Goal: Task Accomplishment & Management: Complete application form

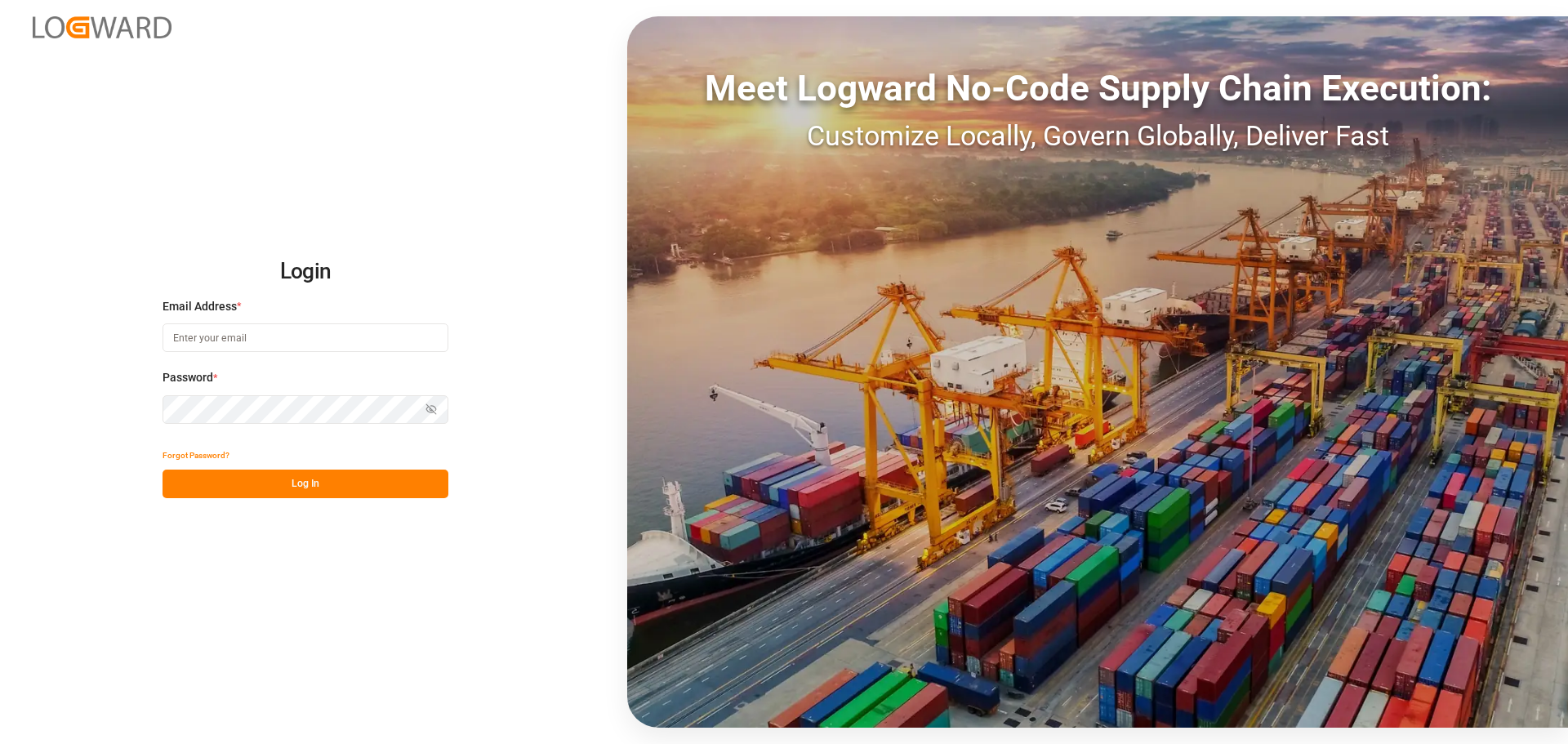
type input "citydispatch326@abf.com"
click at [280, 478] on button "Log In" at bounding box center [305, 484] width 286 height 29
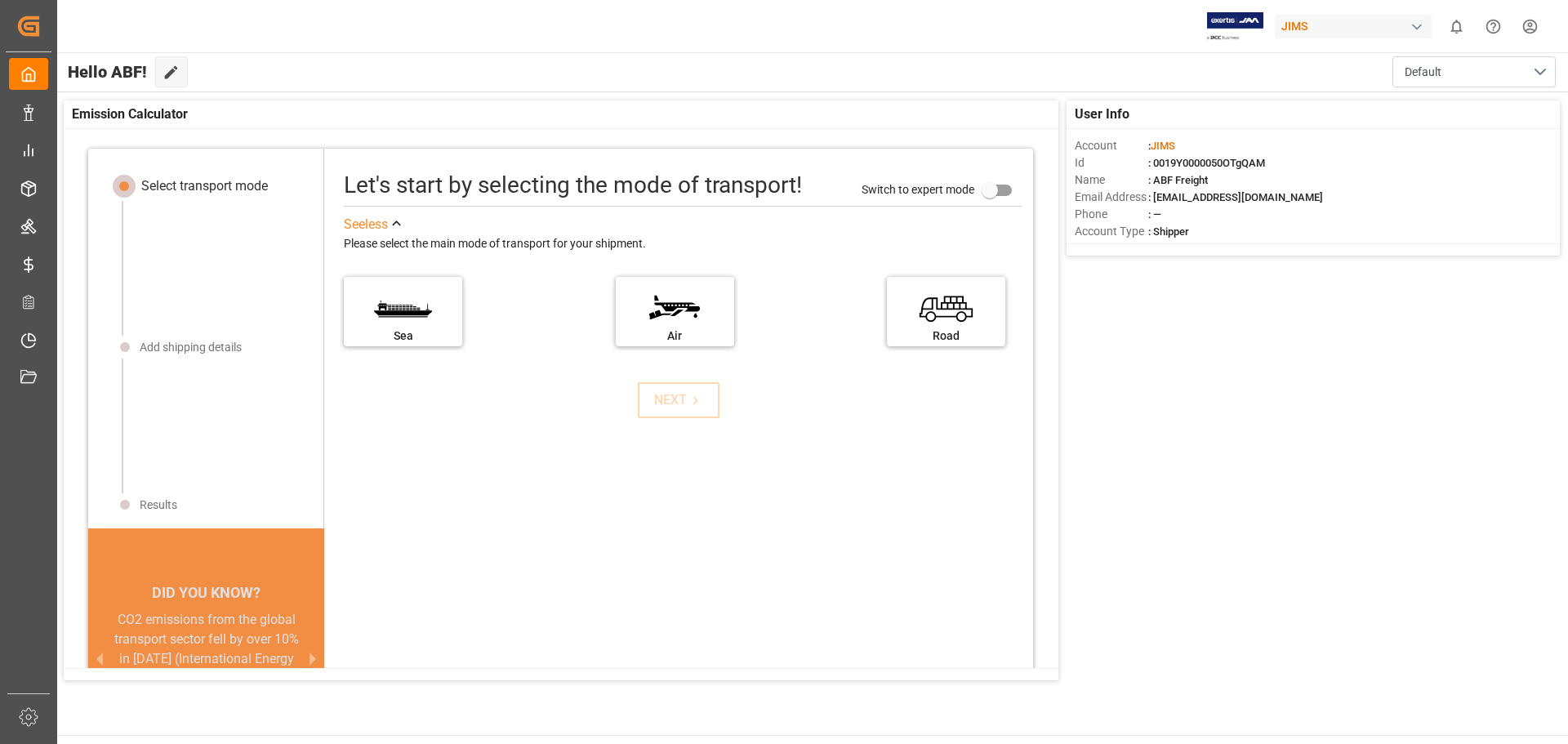
click at [1262, 31] on img at bounding box center [1234, 26] width 56 height 29
click at [1301, 26] on div "JIMS" at bounding box center [1353, 27] width 157 height 24
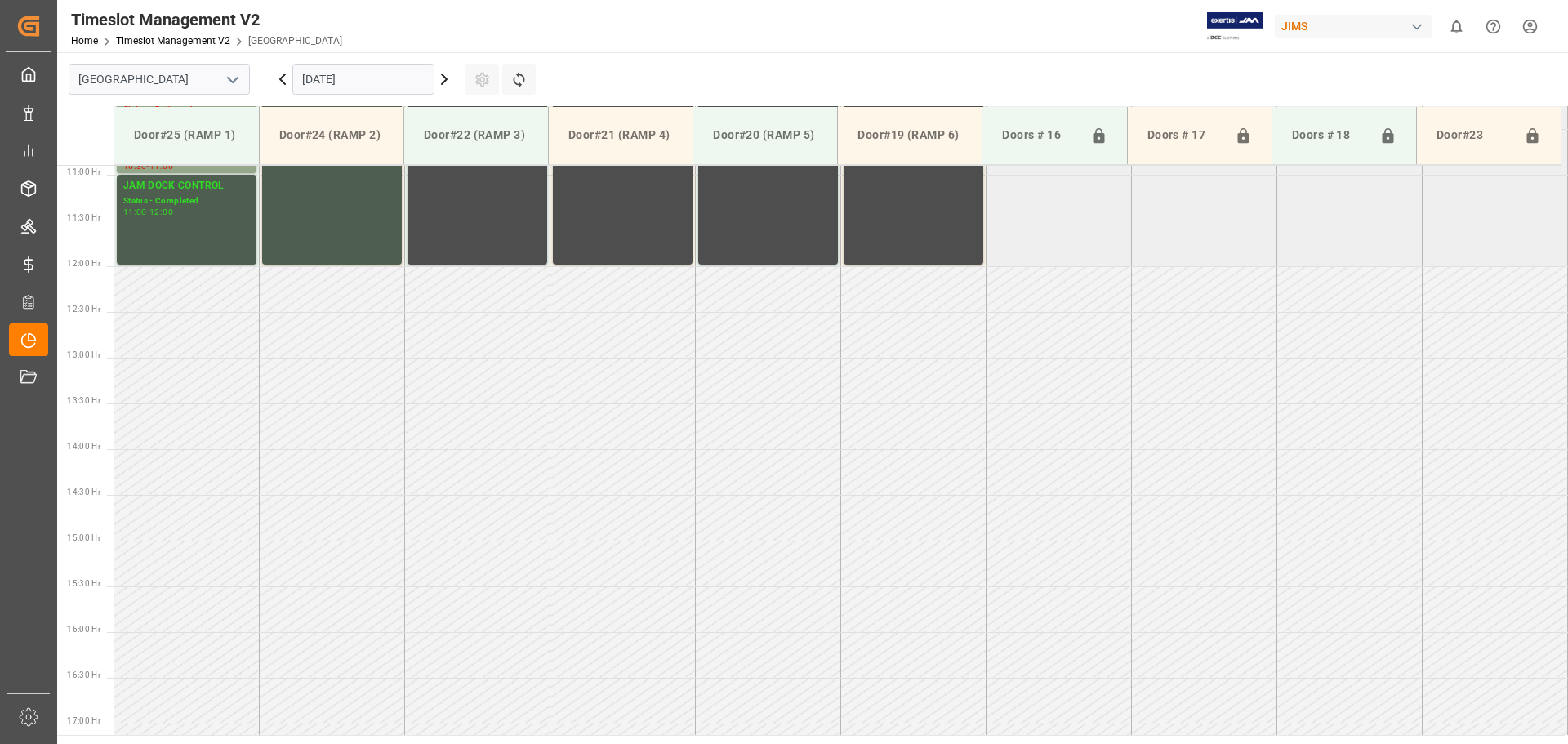
scroll to position [516, 0]
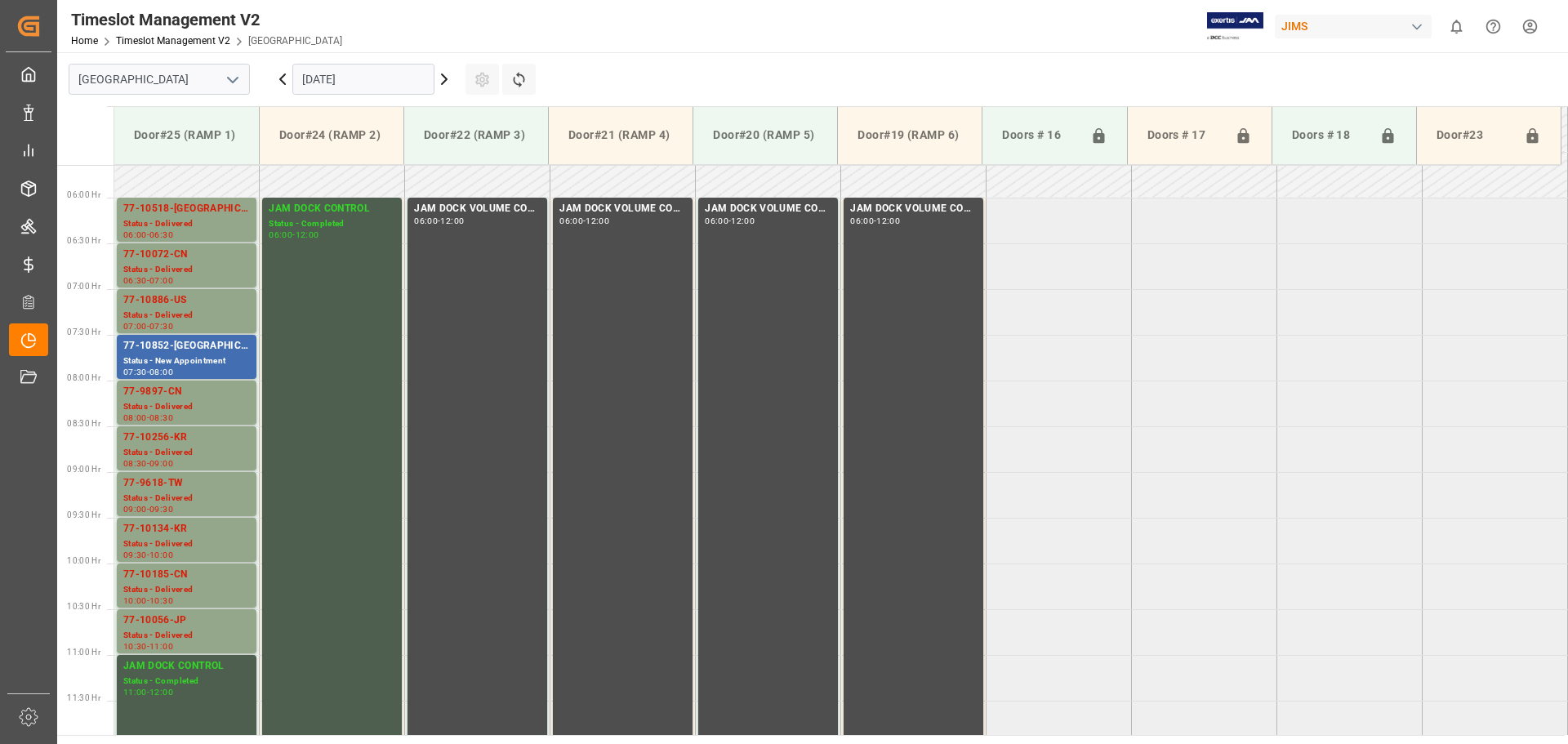
click at [440, 81] on icon at bounding box center [444, 79] width 19 height 19
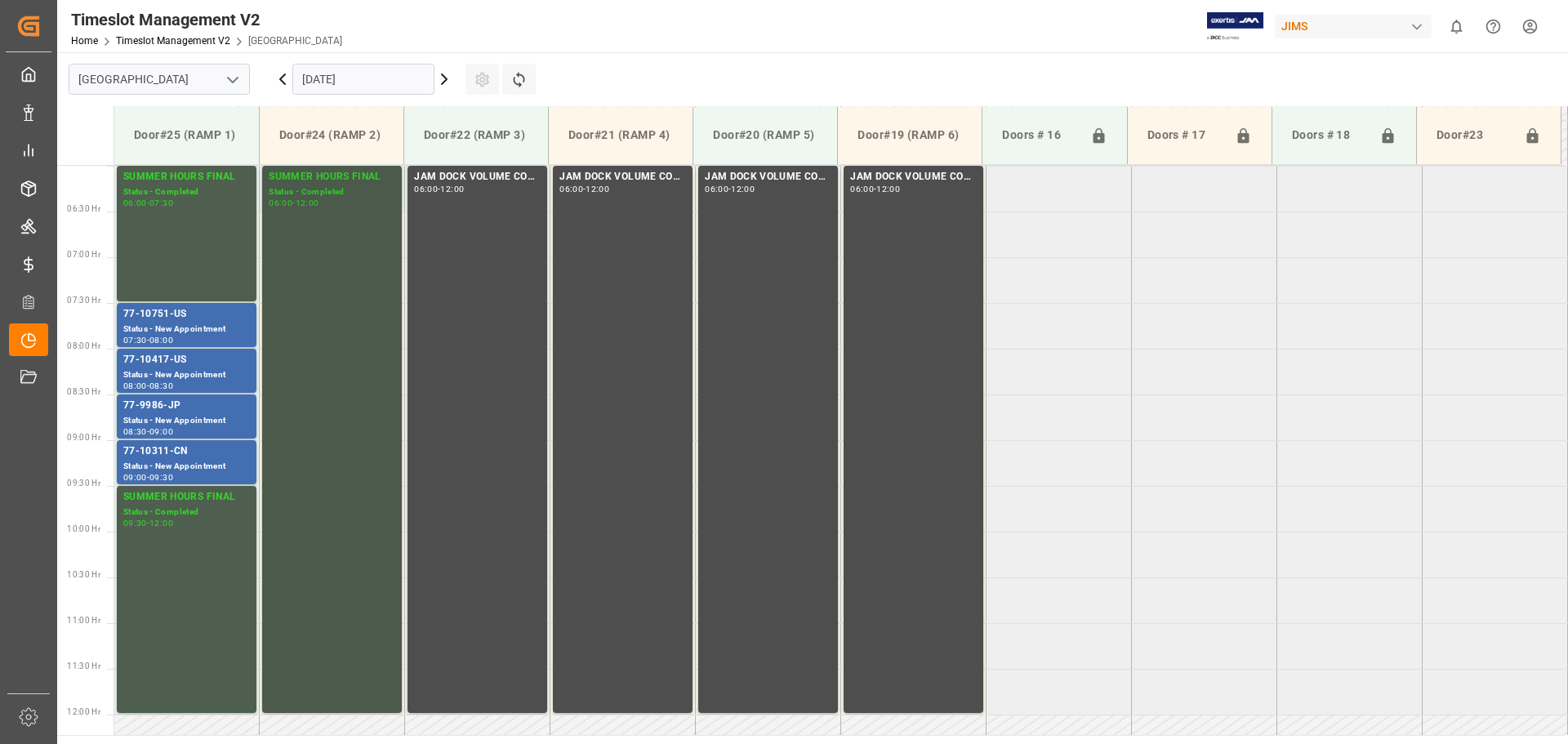
scroll to position [598, 0]
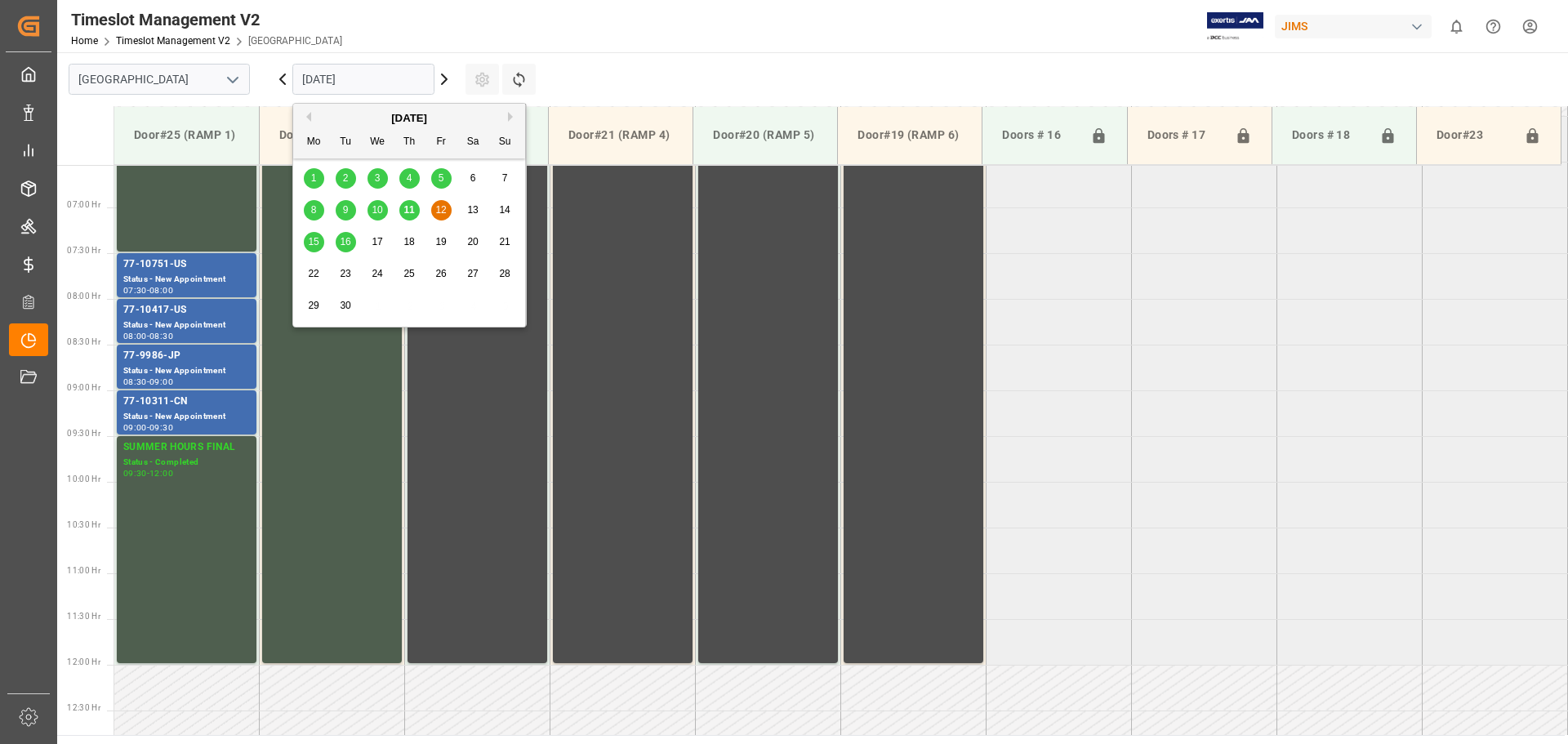
click at [407, 75] on input "12.09.2025" at bounding box center [363, 79] width 142 height 31
click at [312, 238] on span "15" at bounding box center [313, 242] width 11 height 11
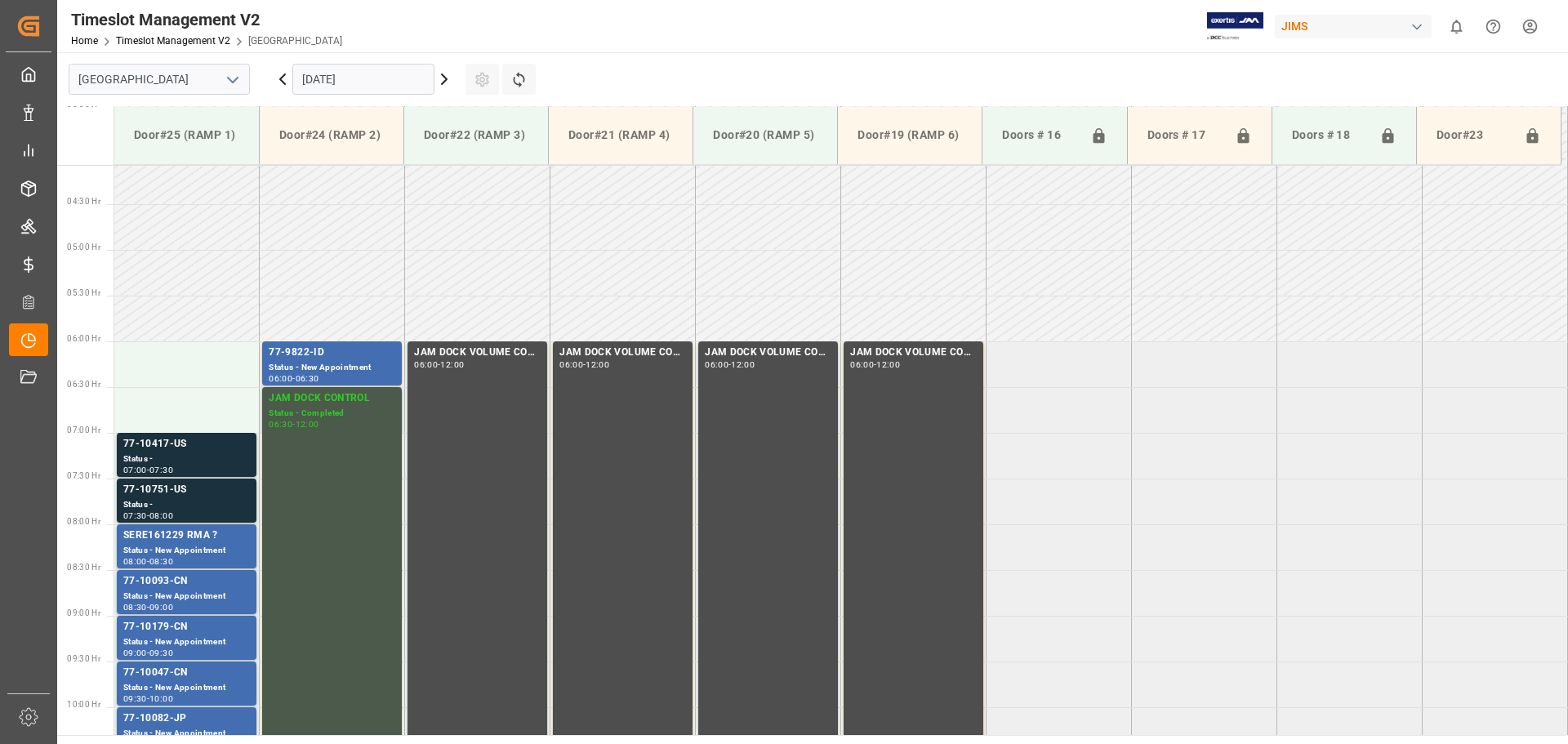
scroll to position [353, 0]
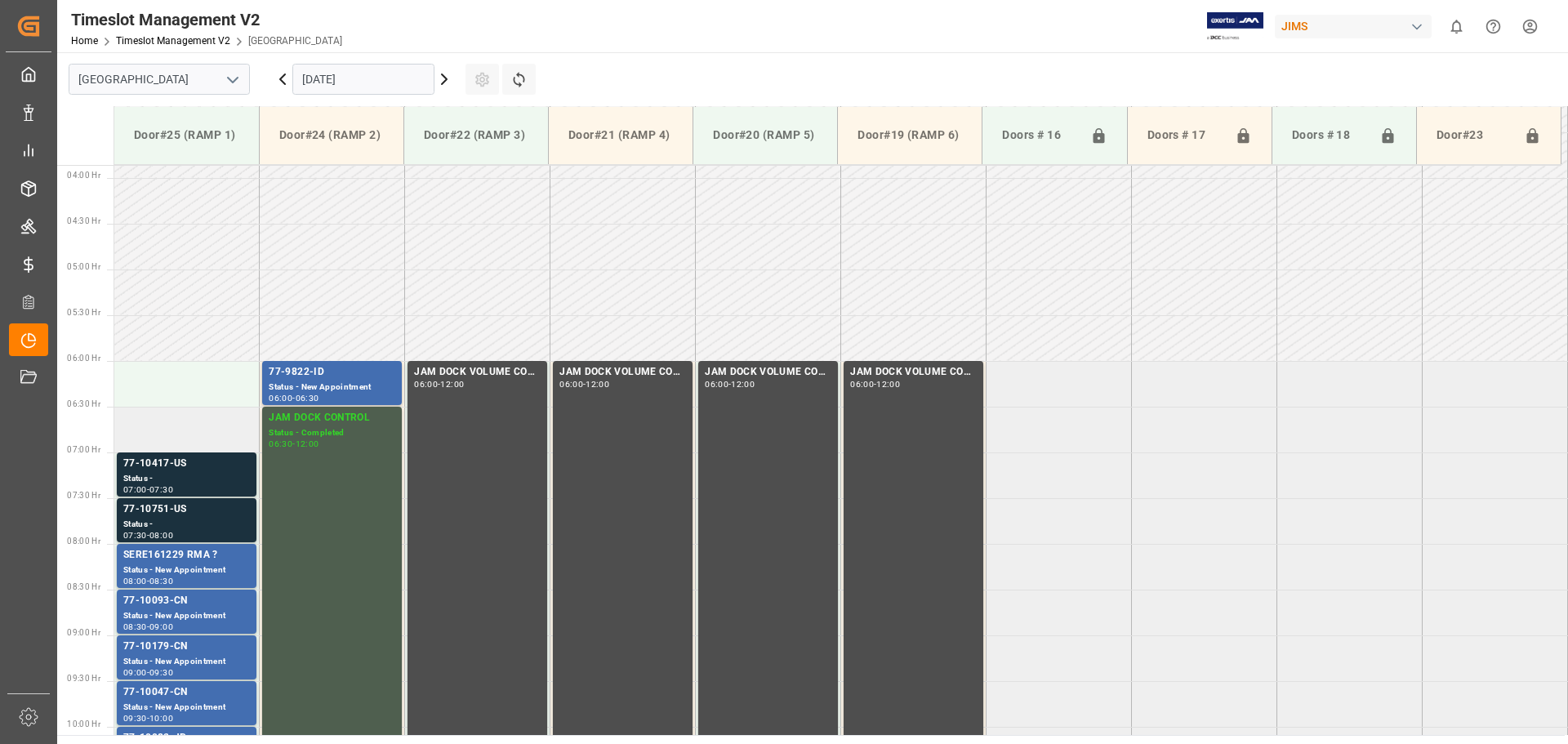
click at [193, 430] on td at bounding box center [187, 429] width 145 height 46
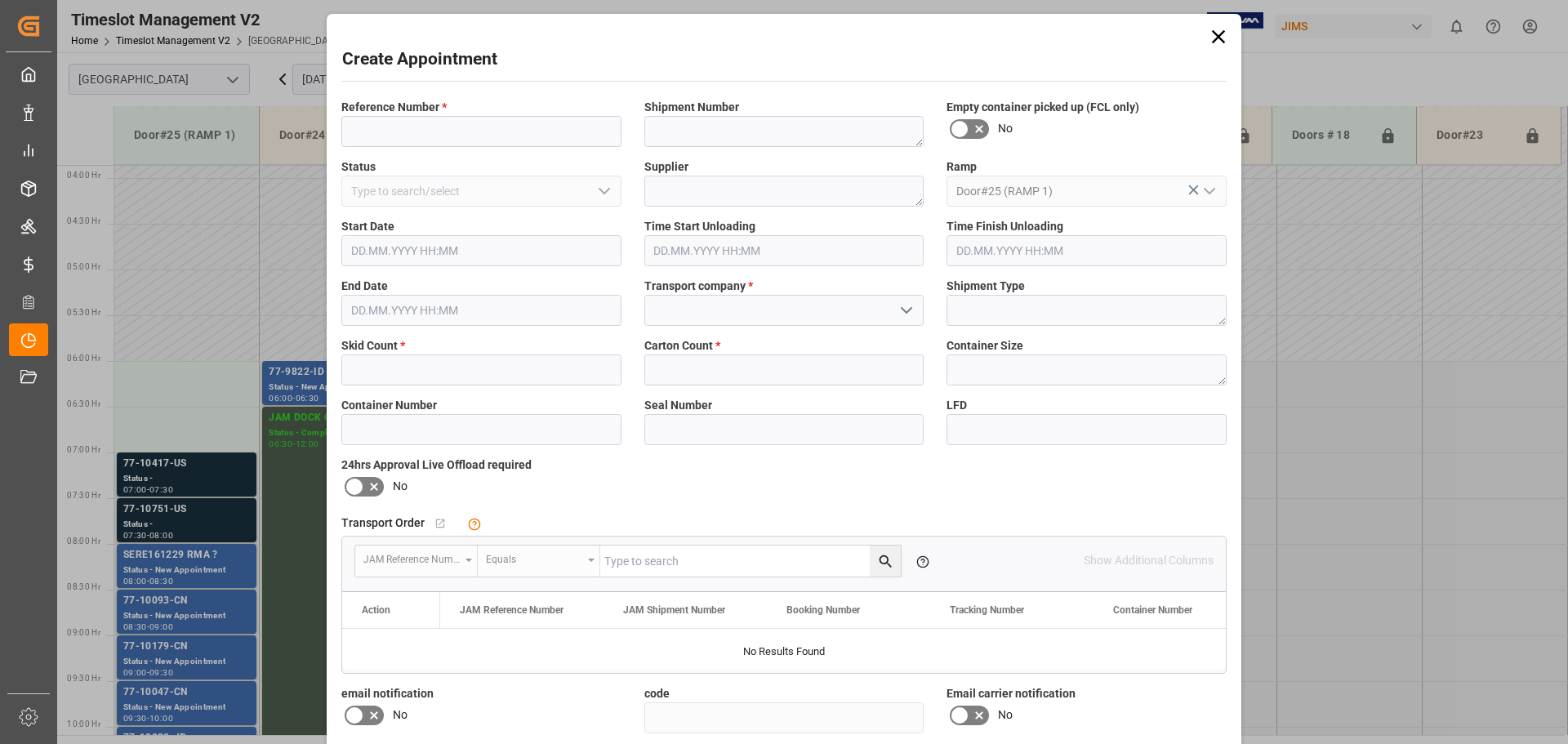
type input "15.09.2025 06:30"
type input "15.09.2025 07:00"
click at [389, 143] on input at bounding box center [481, 132] width 280 height 31
type input "NS amazon returns"
click at [904, 311] on icon "open menu" at bounding box center [905, 310] width 19 height 19
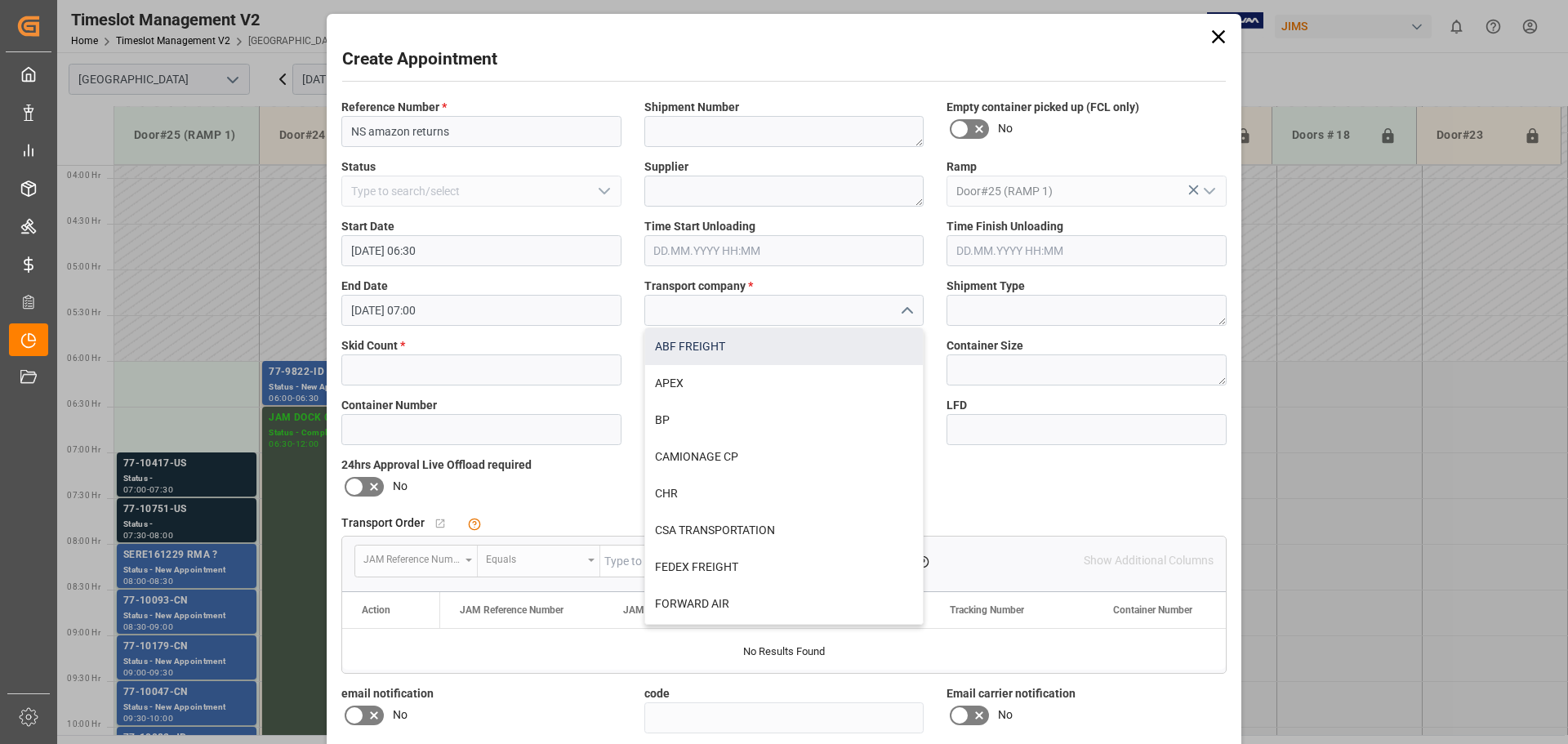
click at [705, 344] on div "ABF FREIGHT" at bounding box center [784, 347] width 278 height 37
type input "ABF FREIGHT"
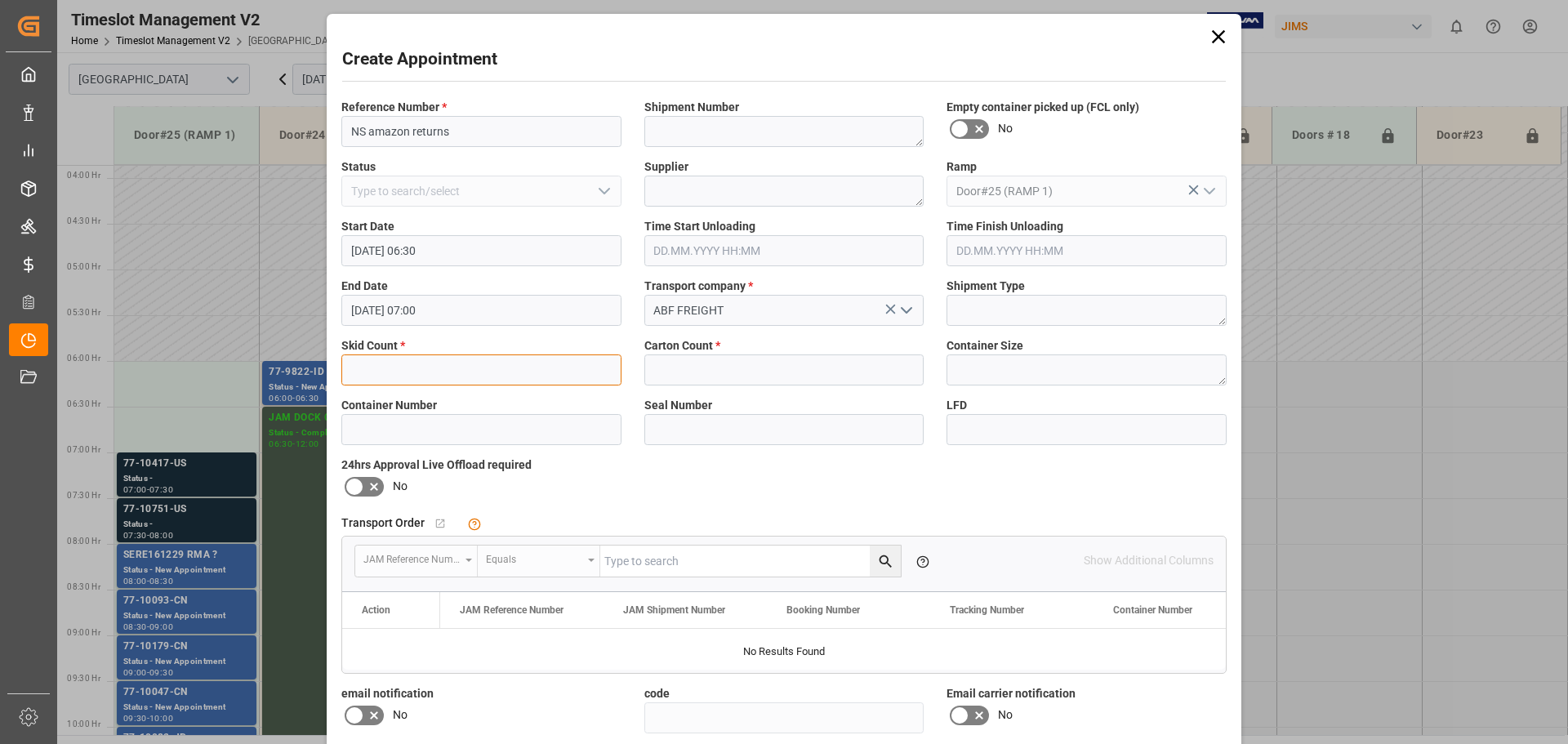
click at [483, 359] on input "text" at bounding box center [481, 371] width 280 height 31
type input "3"
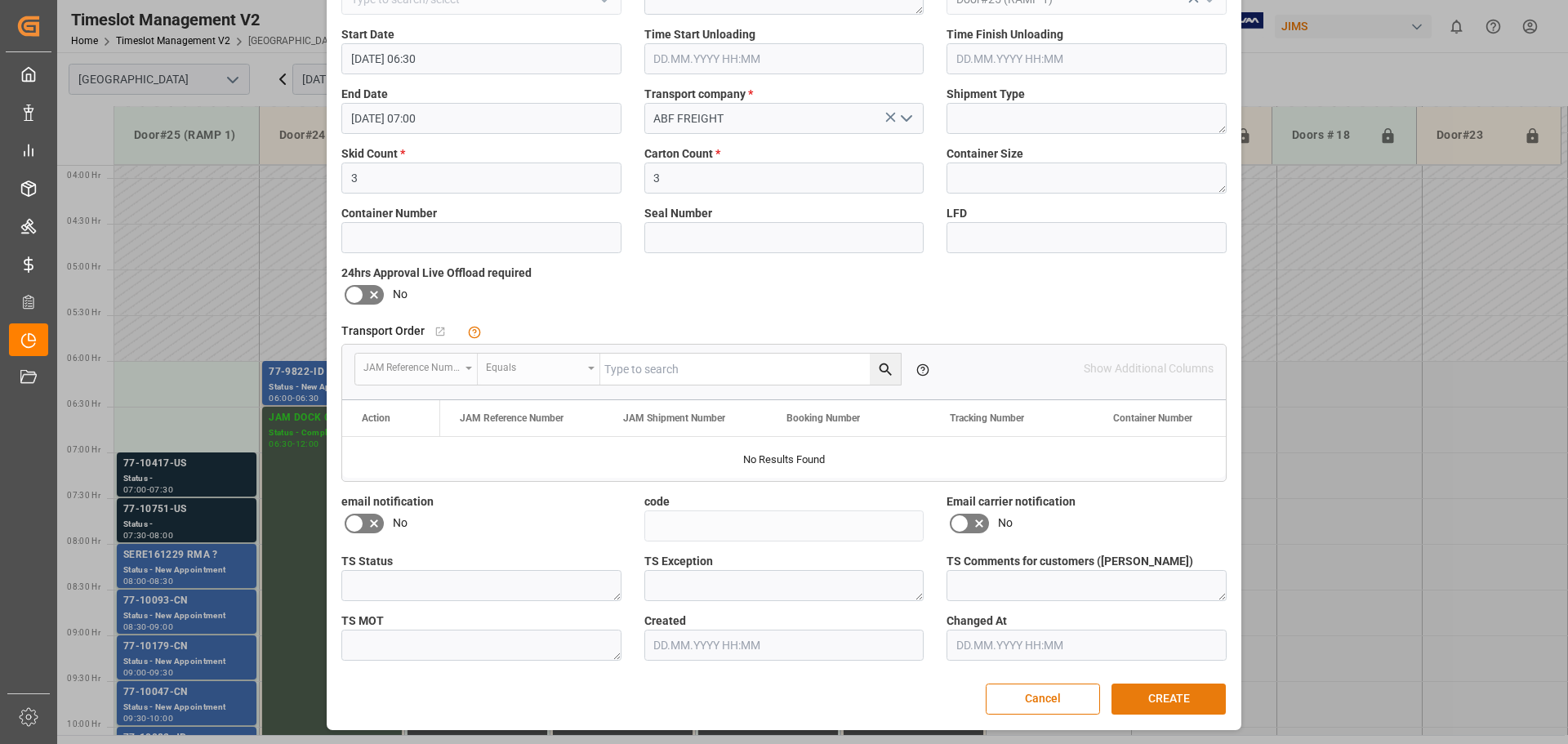
click at [1172, 713] on button "CREATE" at bounding box center [1168, 700] width 114 height 31
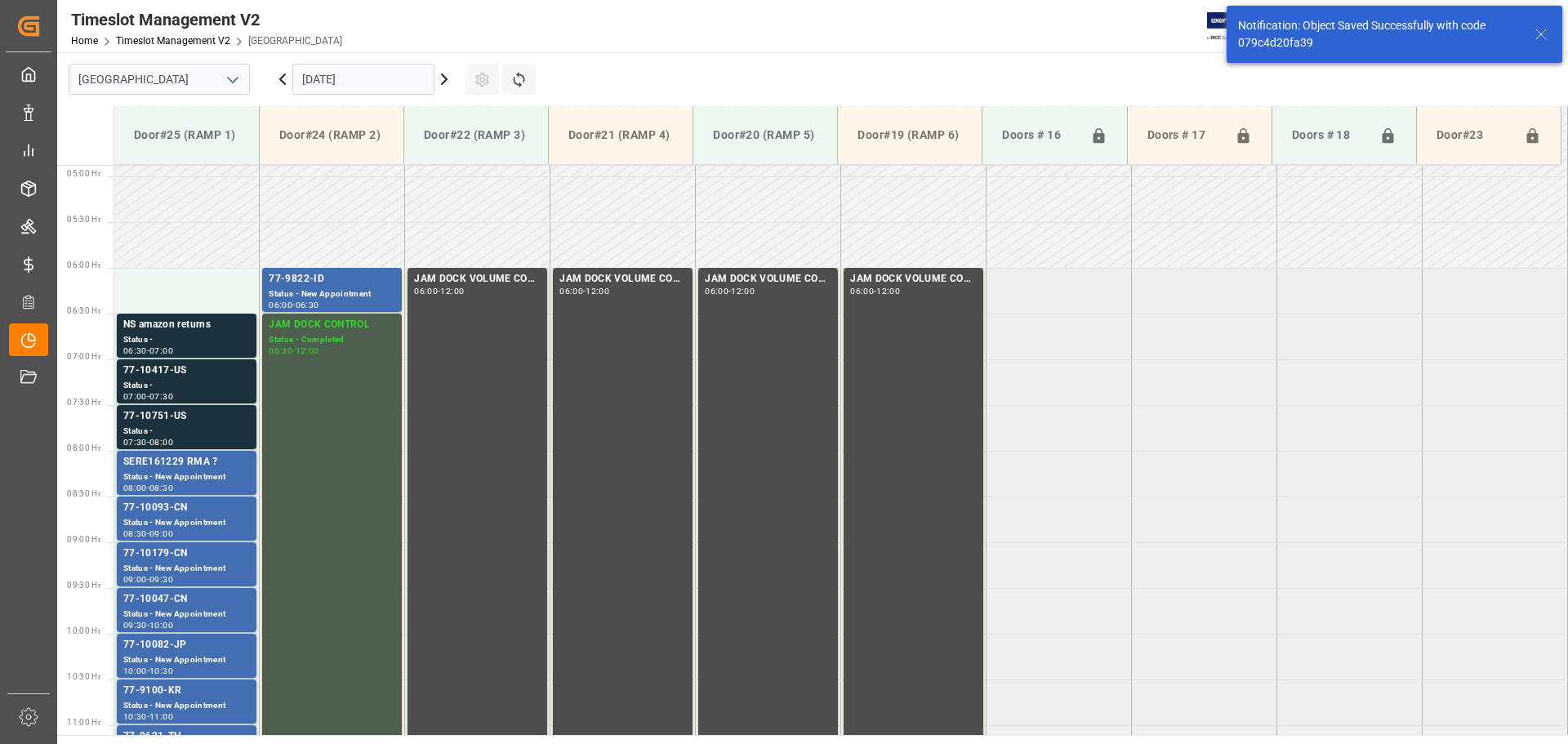
scroll to position [448, 0]
click at [441, 74] on icon at bounding box center [444, 79] width 19 height 19
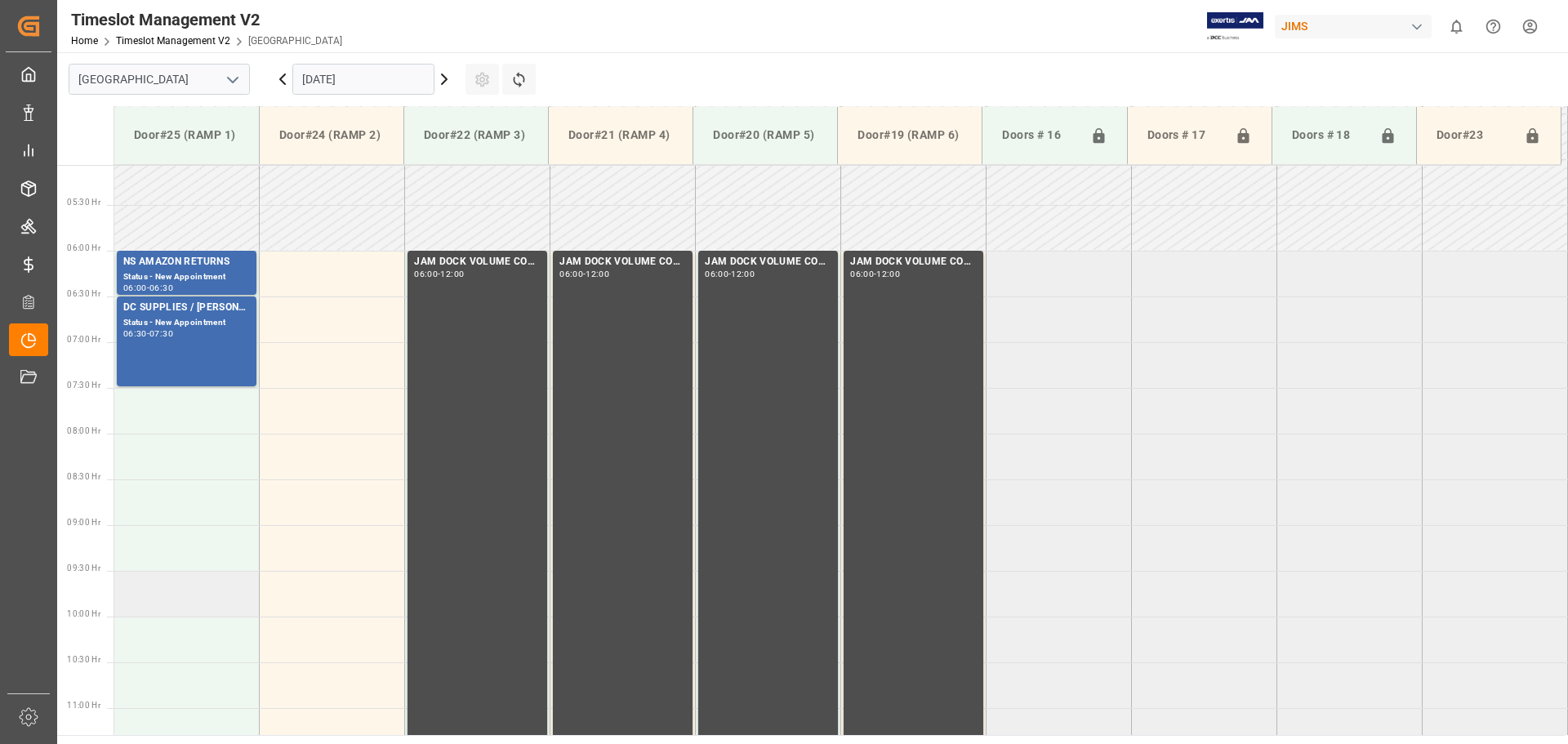
scroll to position [435, 0]
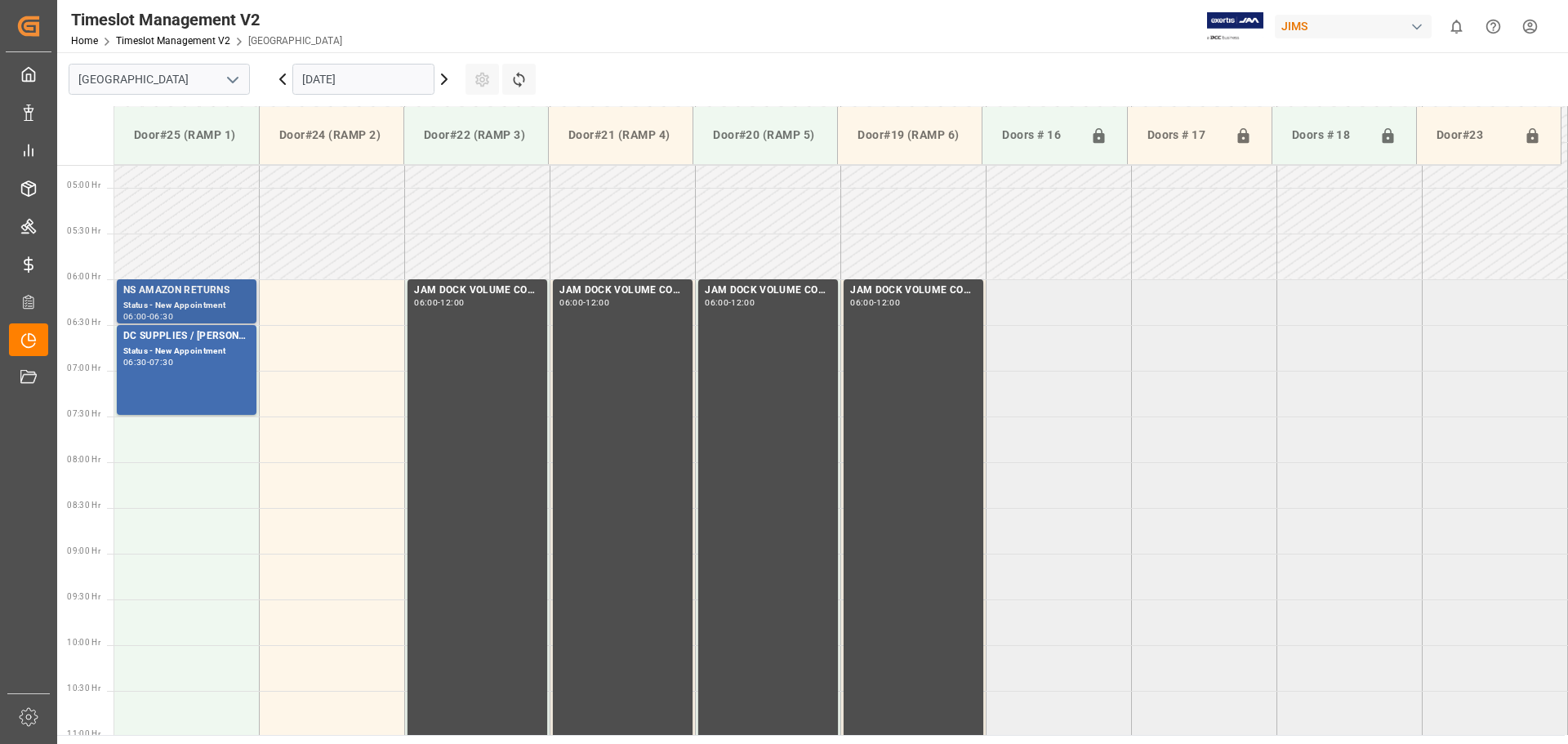
click at [191, 290] on div "NS AMAZON RETURNS" at bounding box center [187, 291] width 127 height 17
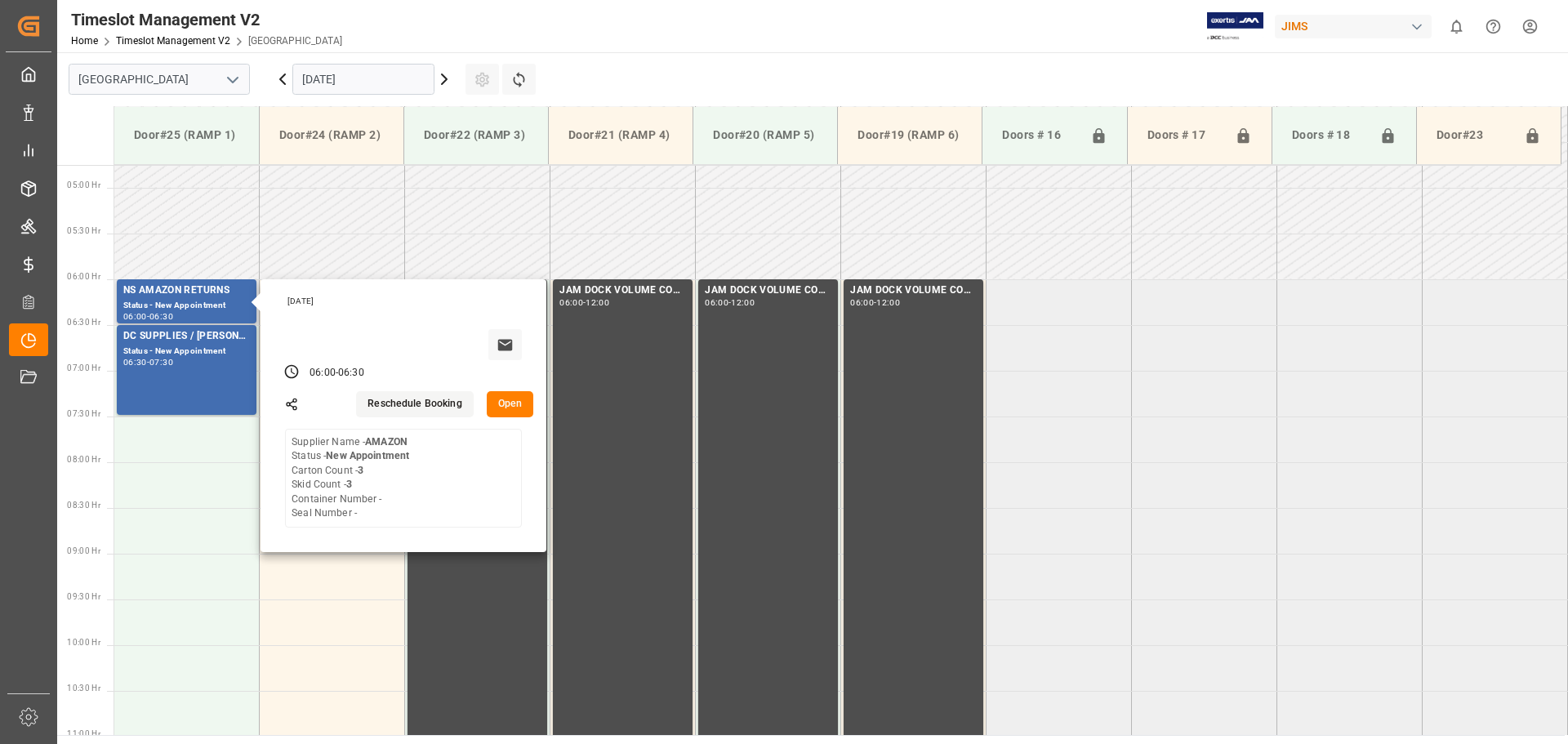
click at [500, 402] on button "Open" at bounding box center [510, 404] width 48 height 26
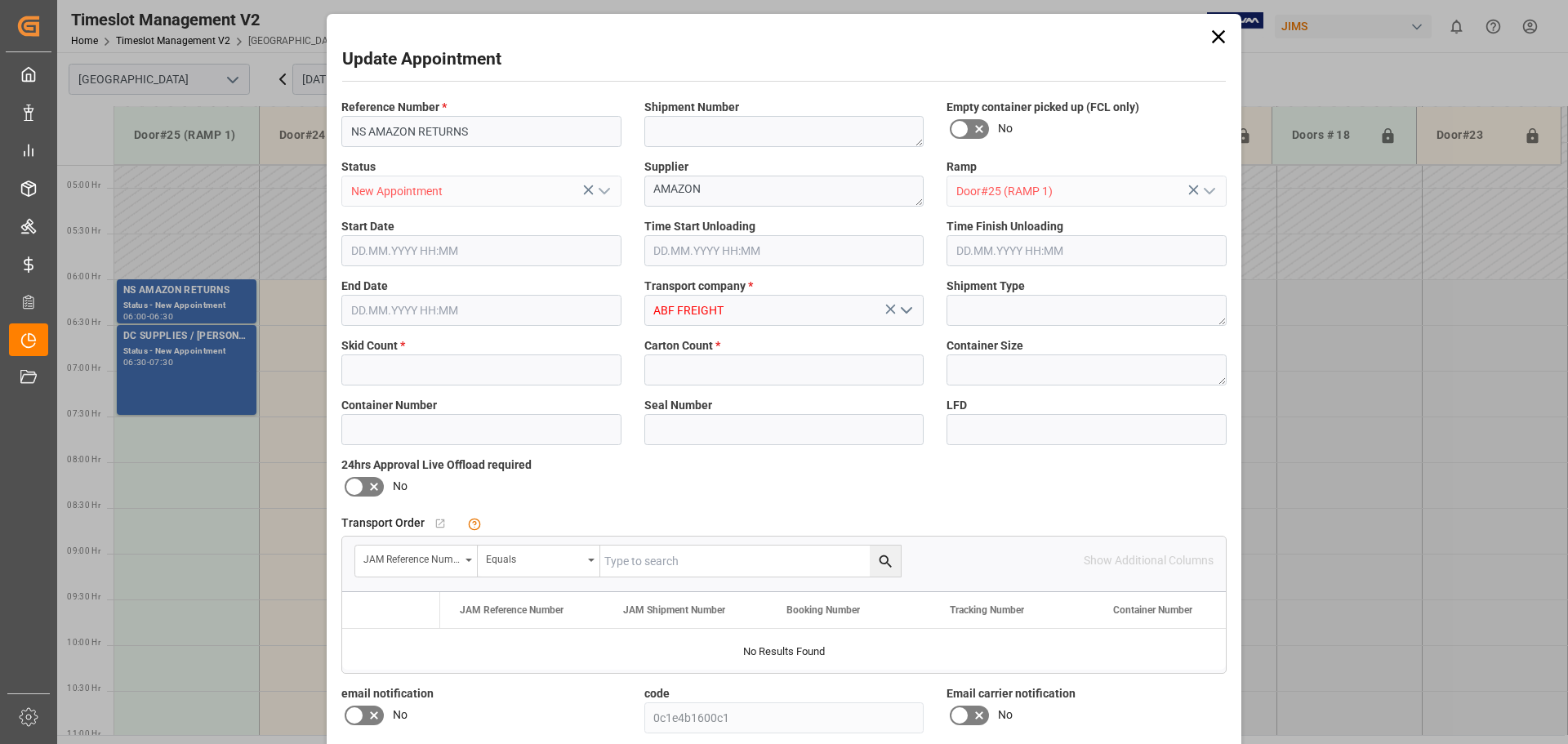
type input "3"
type input "16.09.2025 06:00"
type input "16.09.2025 06:30"
type input "08.09.2025 17:02"
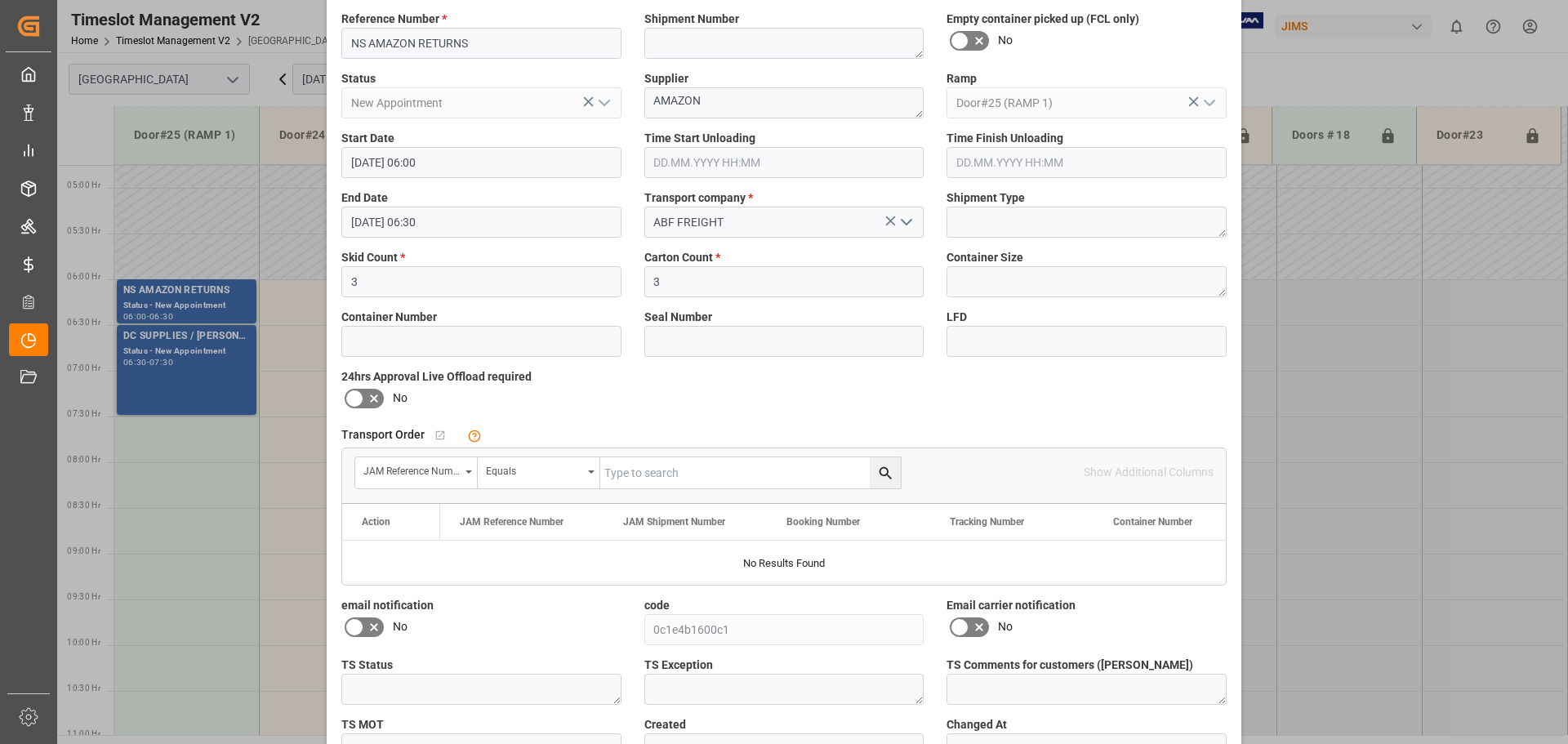
scroll to position [0, 0]
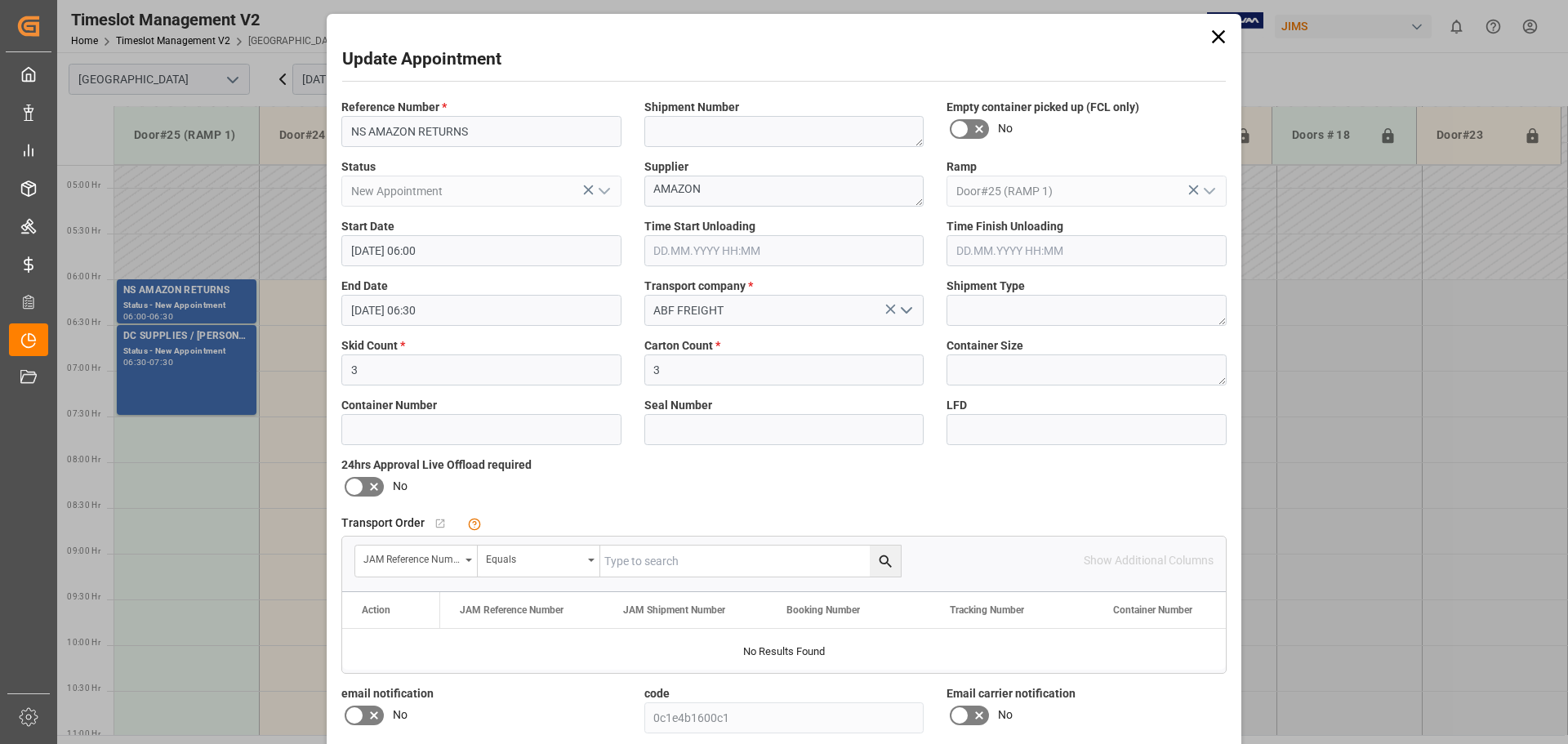
click at [1210, 40] on icon at bounding box center [1218, 37] width 23 height 23
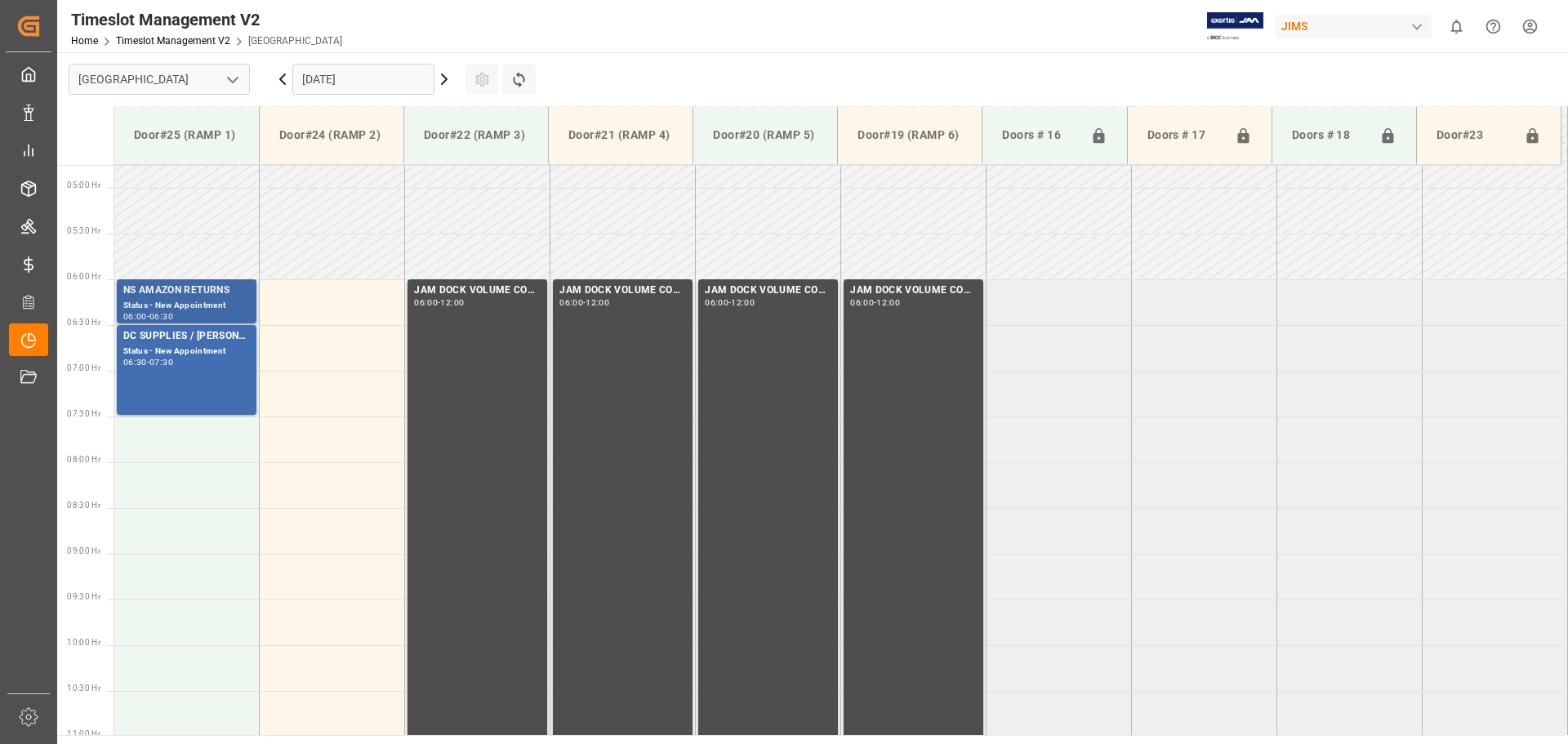
click at [197, 304] on div "Status - New Appointment" at bounding box center [187, 305] width 127 height 14
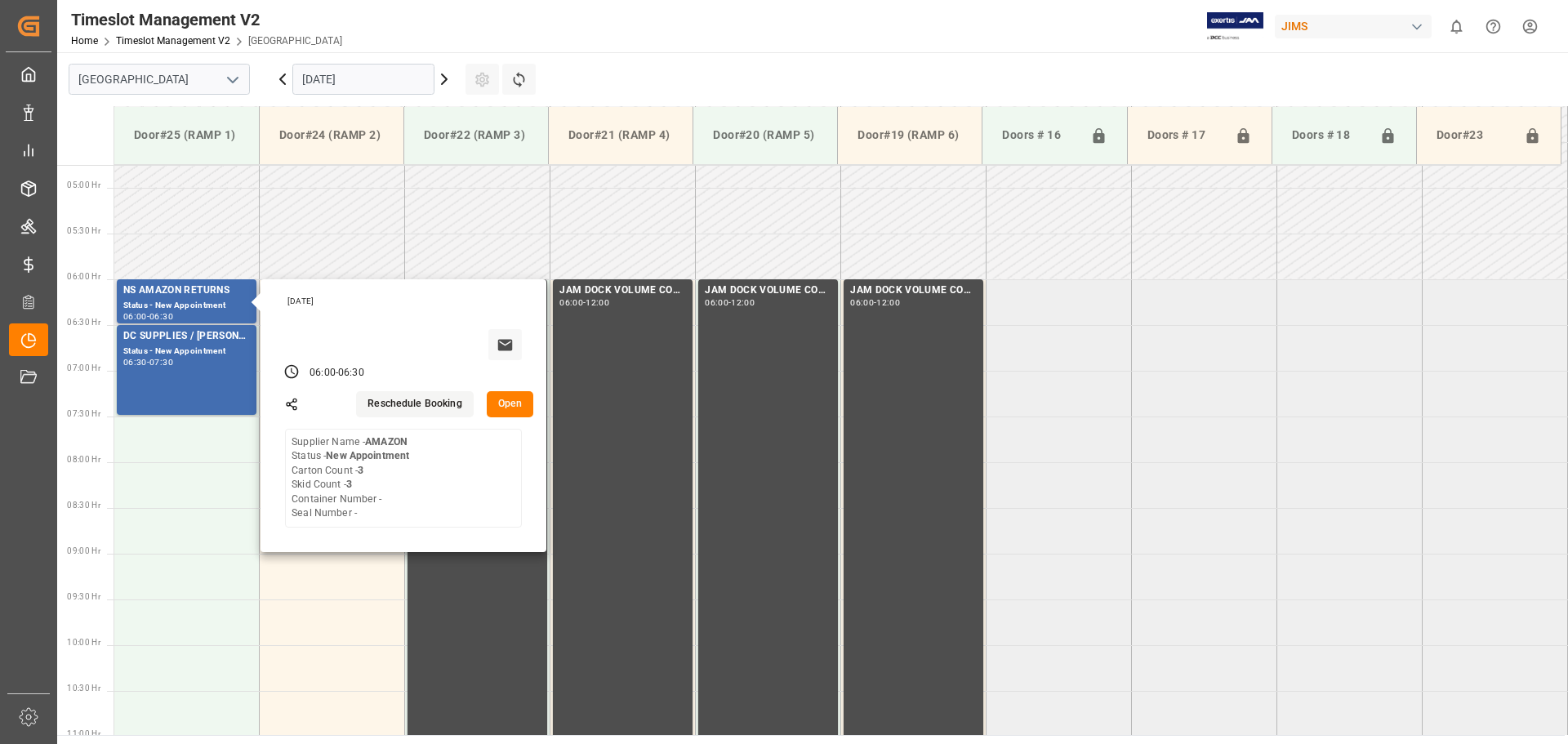
click at [403, 405] on button "Reschedule Booking" at bounding box center [414, 404] width 117 height 26
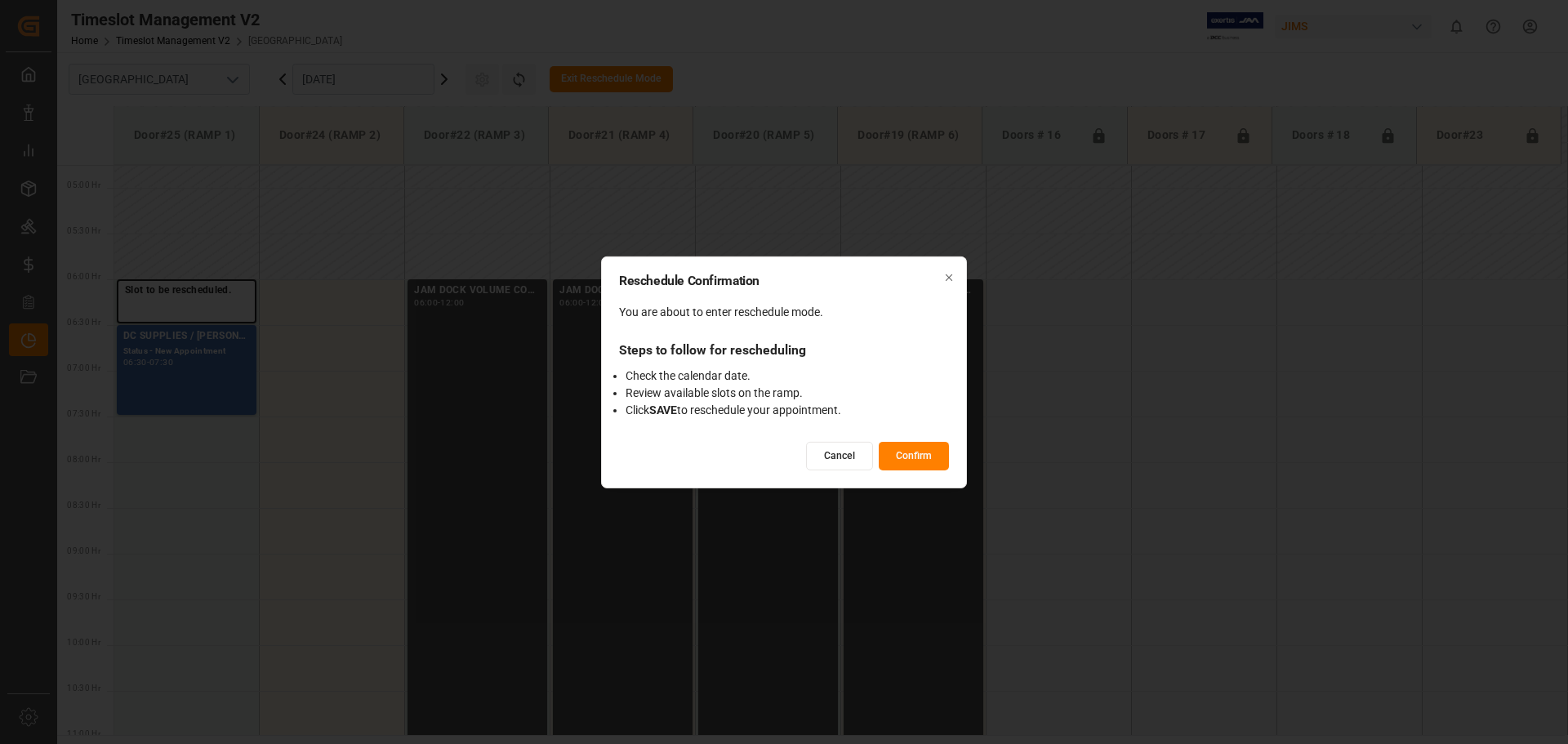
click at [925, 451] on button "Confirm" at bounding box center [914, 456] width 70 height 29
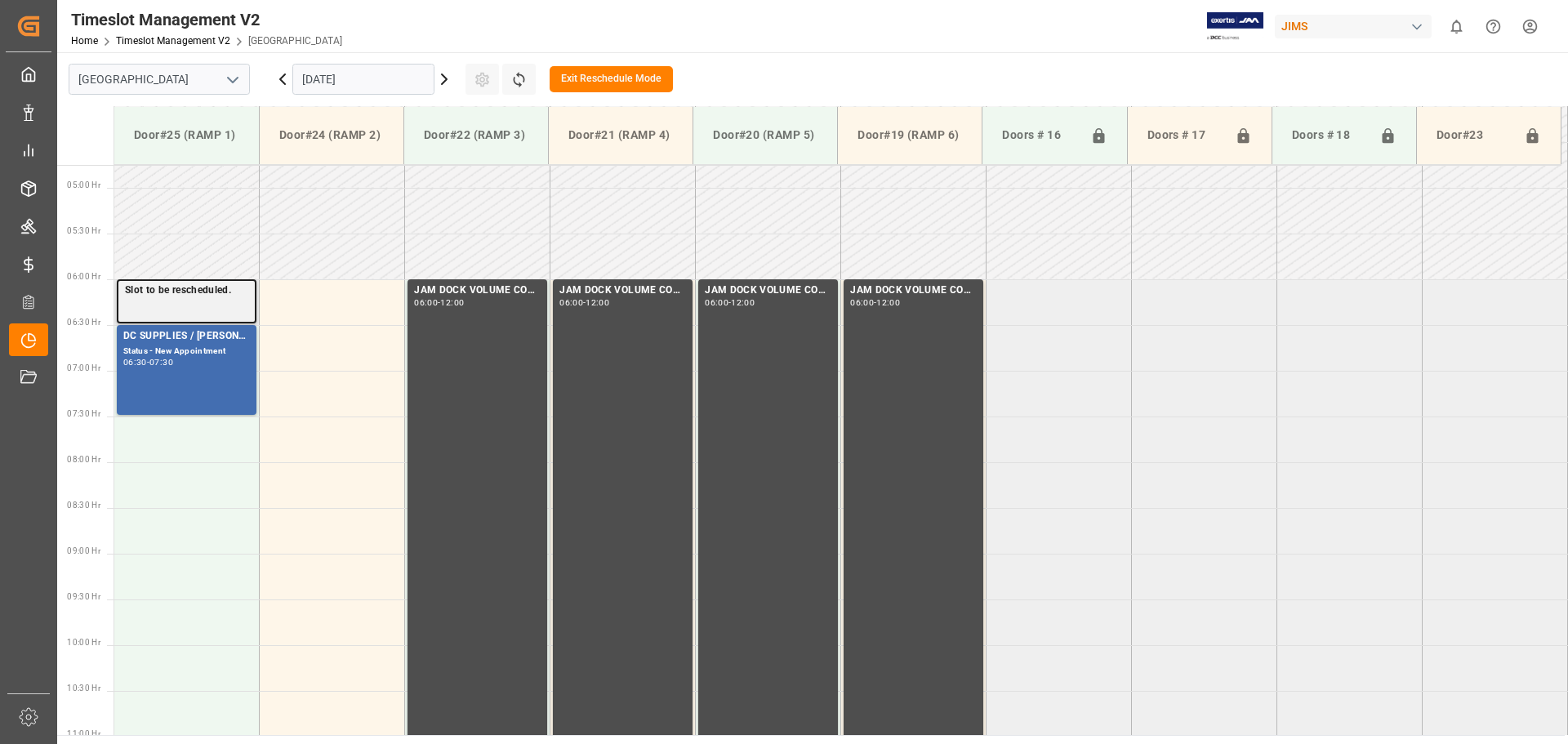
click at [216, 296] on p "Slot to be rescheduled." at bounding box center [187, 291] width 123 height 17
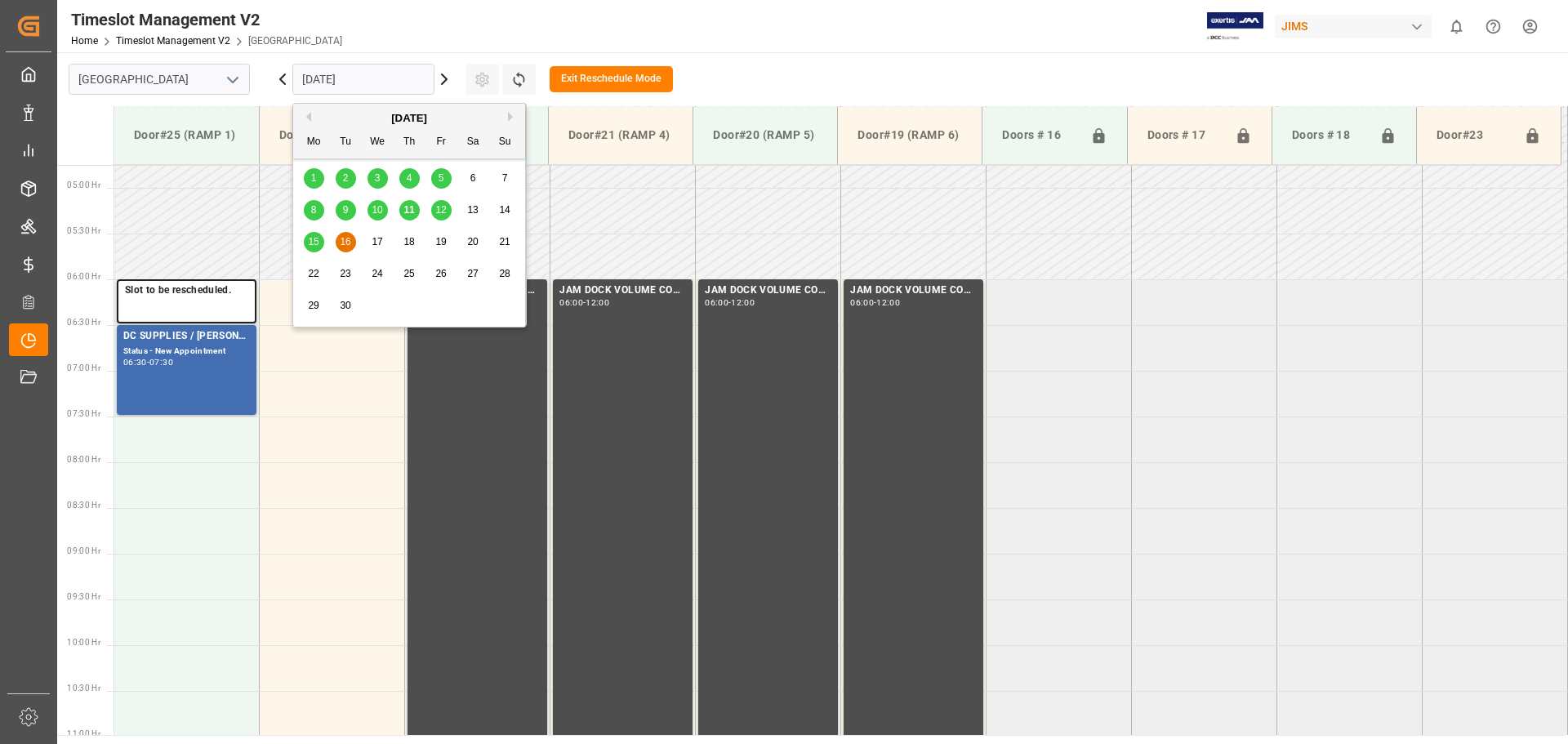
click at [409, 83] on input "16.09.2025" at bounding box center [363, 79] width 142 height 31
click at [512, 117] on button "Next Month" at bounding box center [513, 117] width 10 height 10
click at [412, 237] on span "16" at bounding box center [409, 242] width 11 height 11
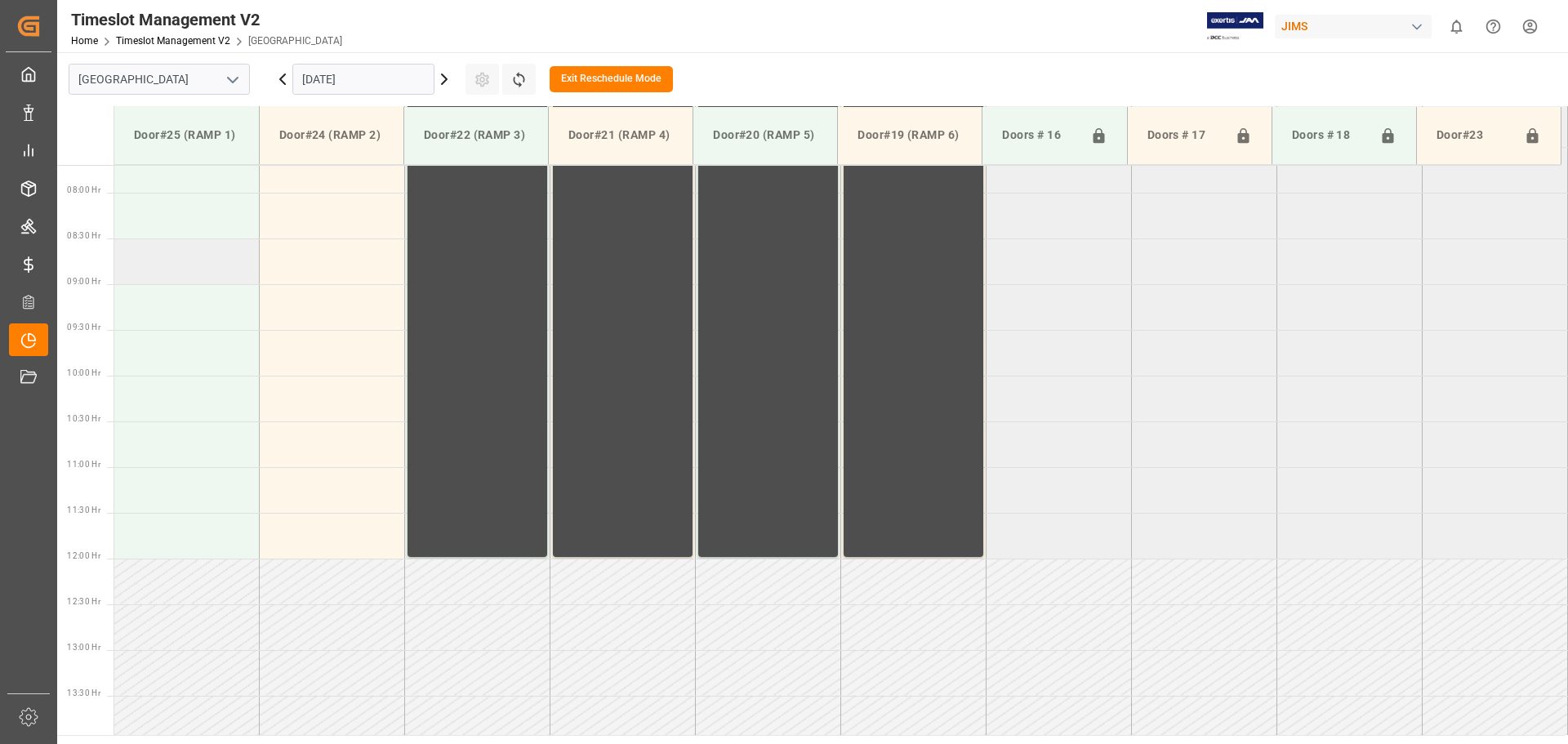
scroll to position [598, 0]
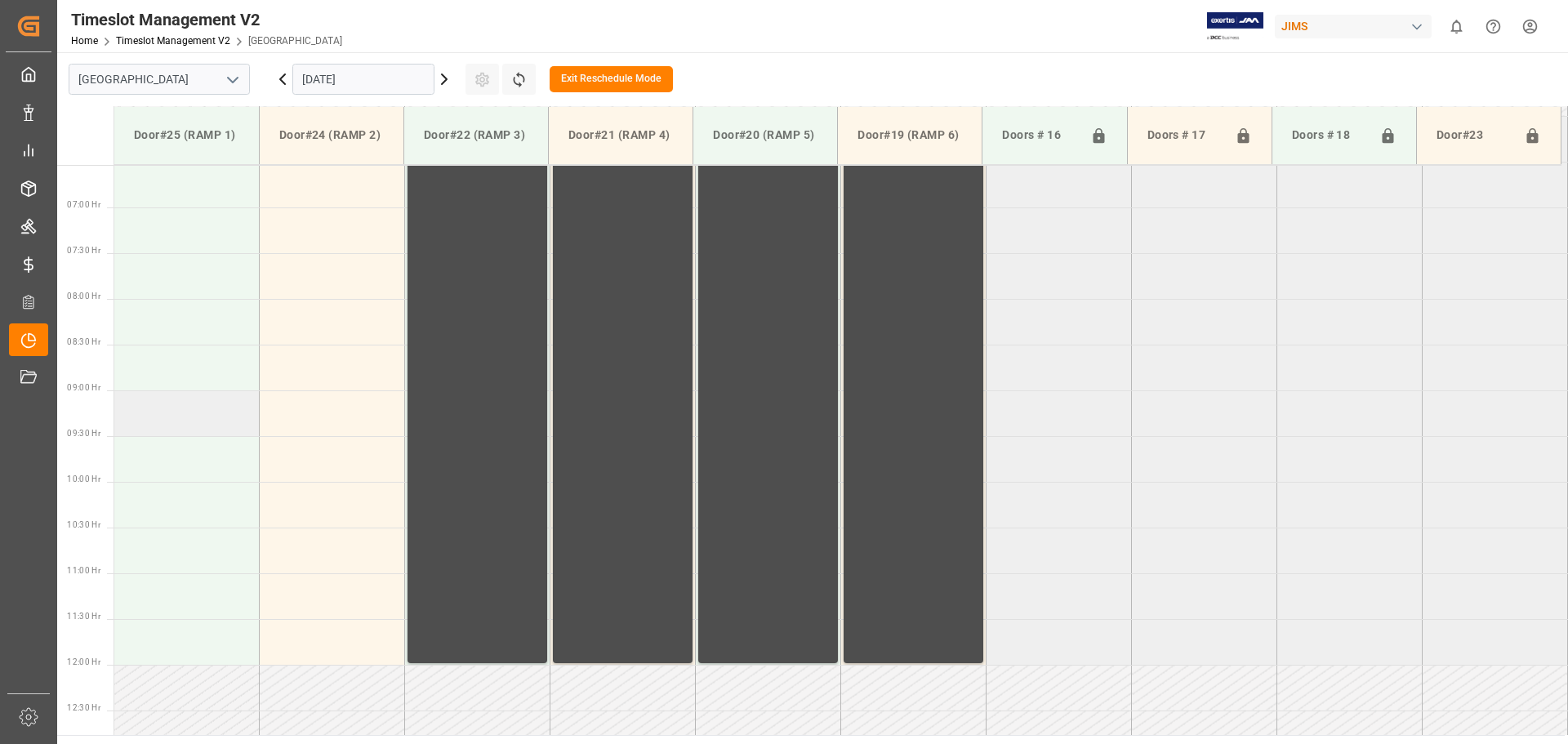
click at [176, 398] on td at bounding box center [187, 414] width 145 height 46
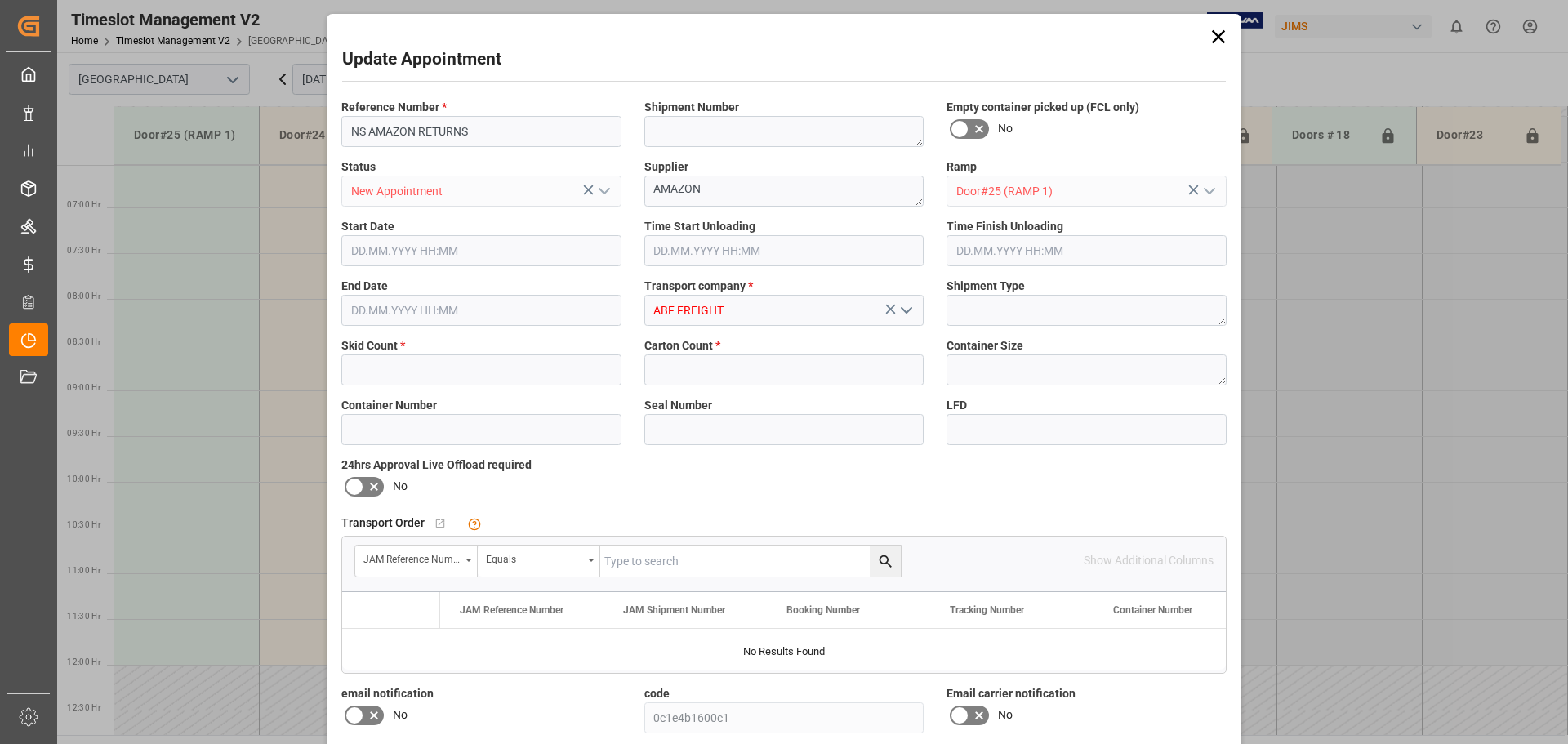
type input "3"
type input "16.10.2025 09:00"
type input "16.10.2025 09:30"
type input "08.09.2025 17:02"
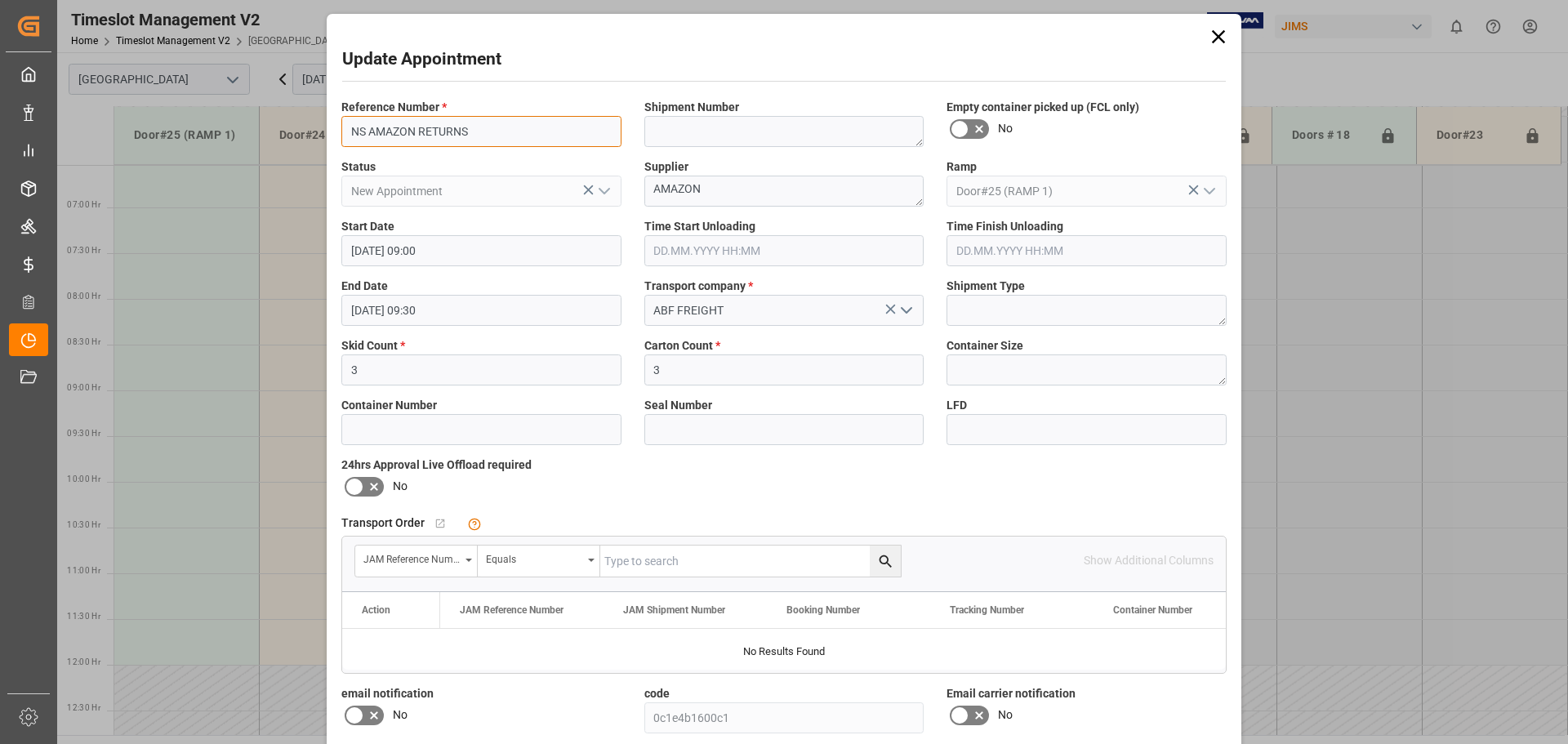
click at [460, 126] on input "NS AMAZON RETURNS" at bounding box center [481, 132] width 280 height 31
type input "NS amazon returns"
drag, startPoint x: 443, startPoint y: 372, endPoint x: 252, endPoint y: 364, distance: 191.2
click at [251, 363] on div "Update Appointment Reference Number * NS amazon returns Shipment Number Empty c…" at bounding box center [784, 372] width 1568 height 744
type input "1"
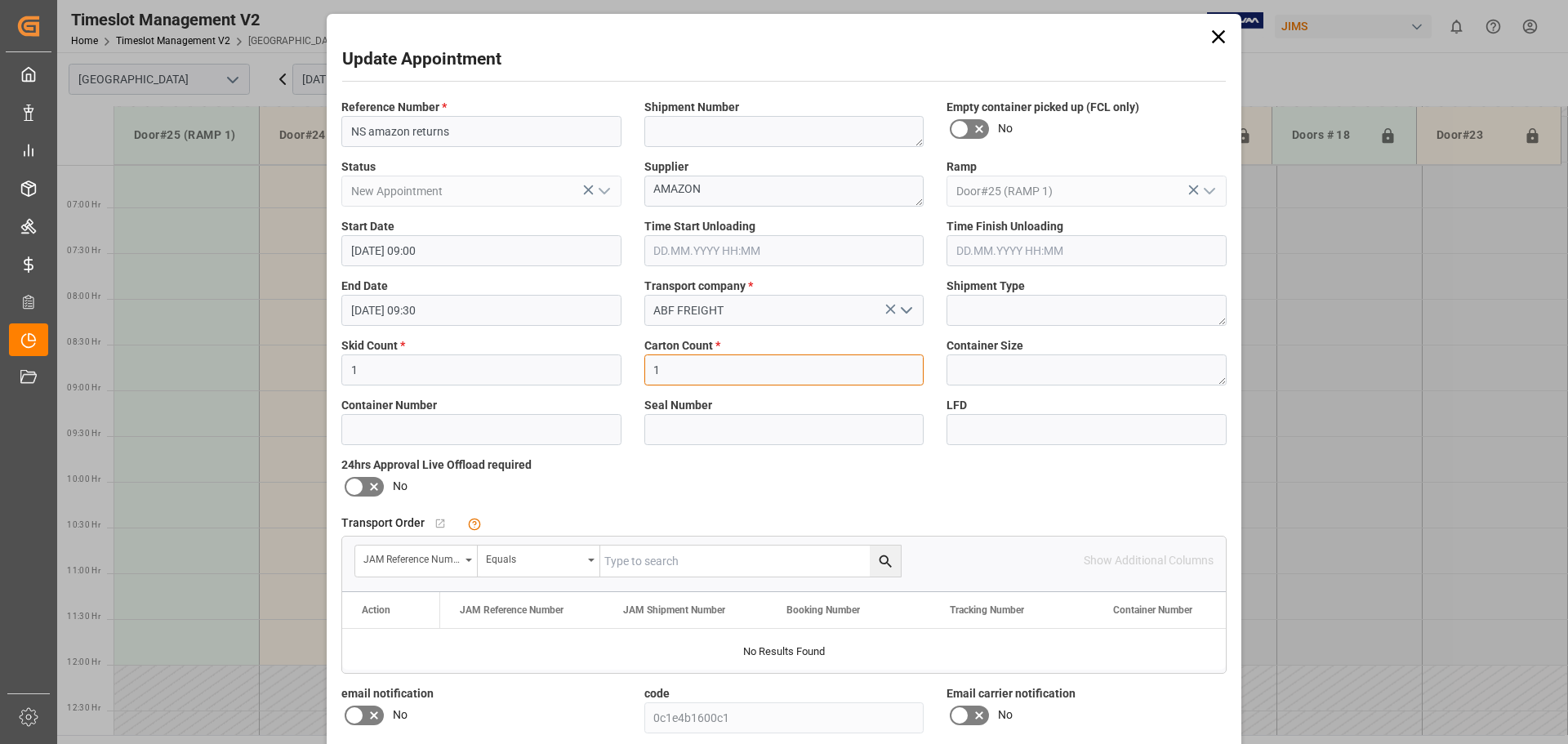
type input "1"
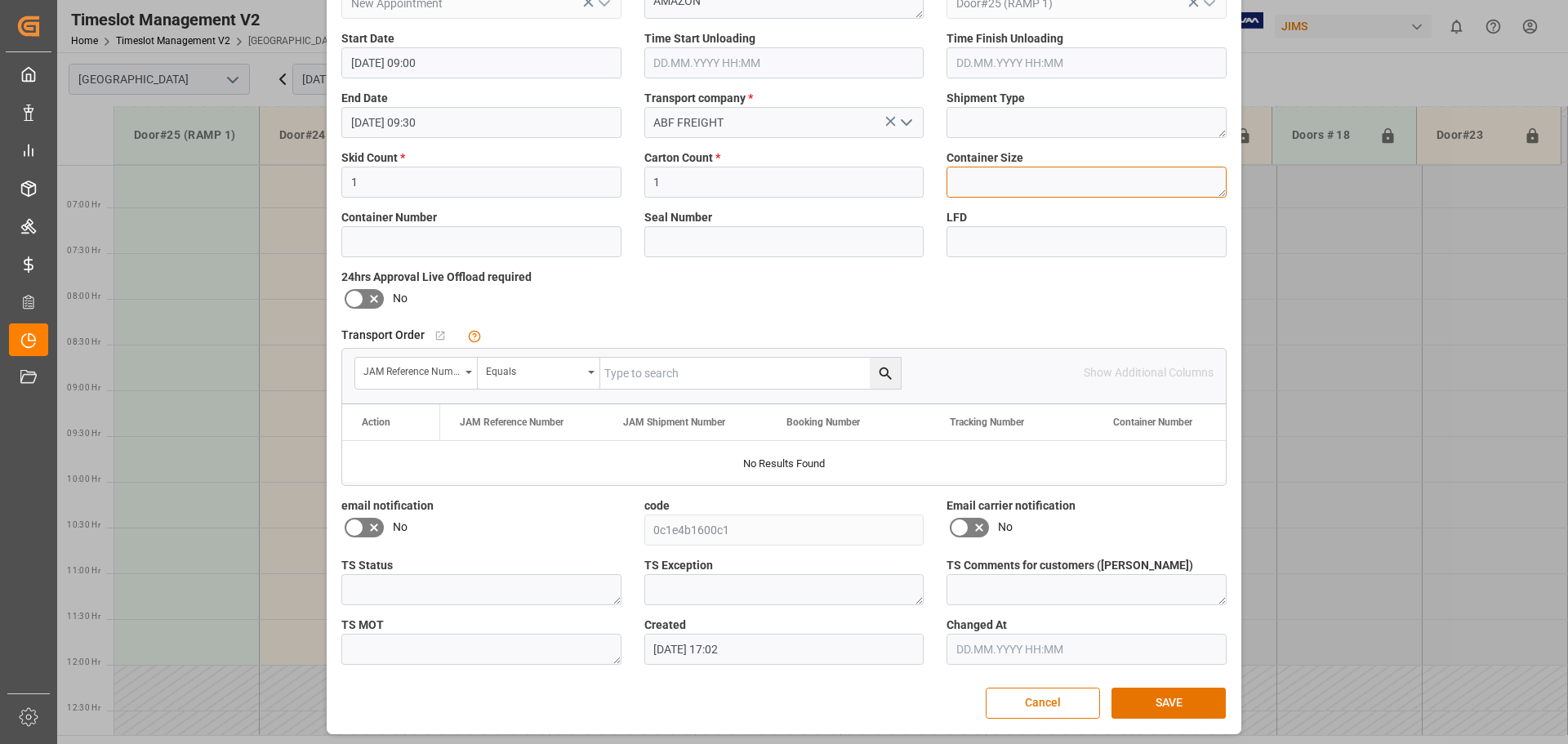
scroll to position [192, 0]
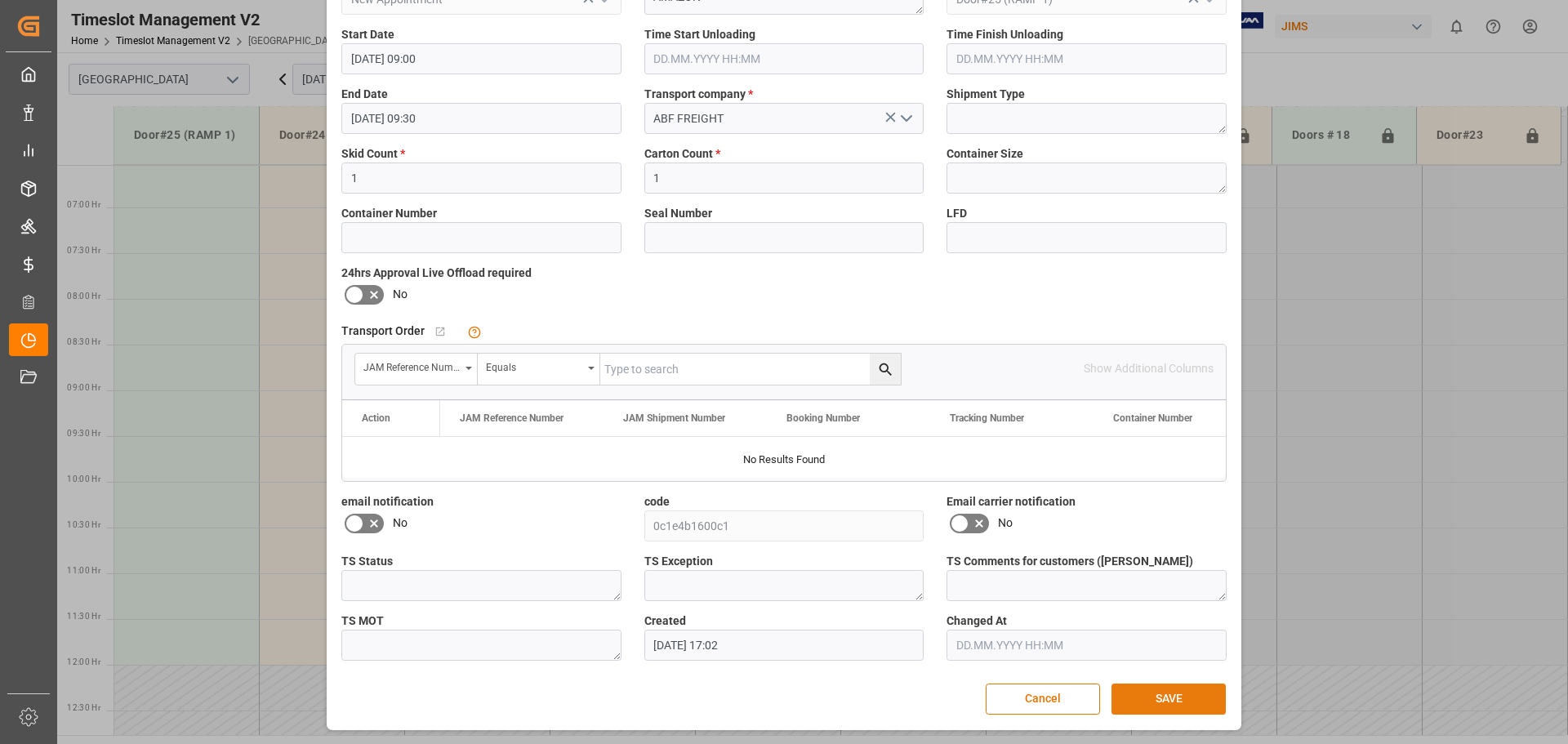
click at [1186, 691] on button "SAVE" at bounding box center [1168, 700] width 114 height 31
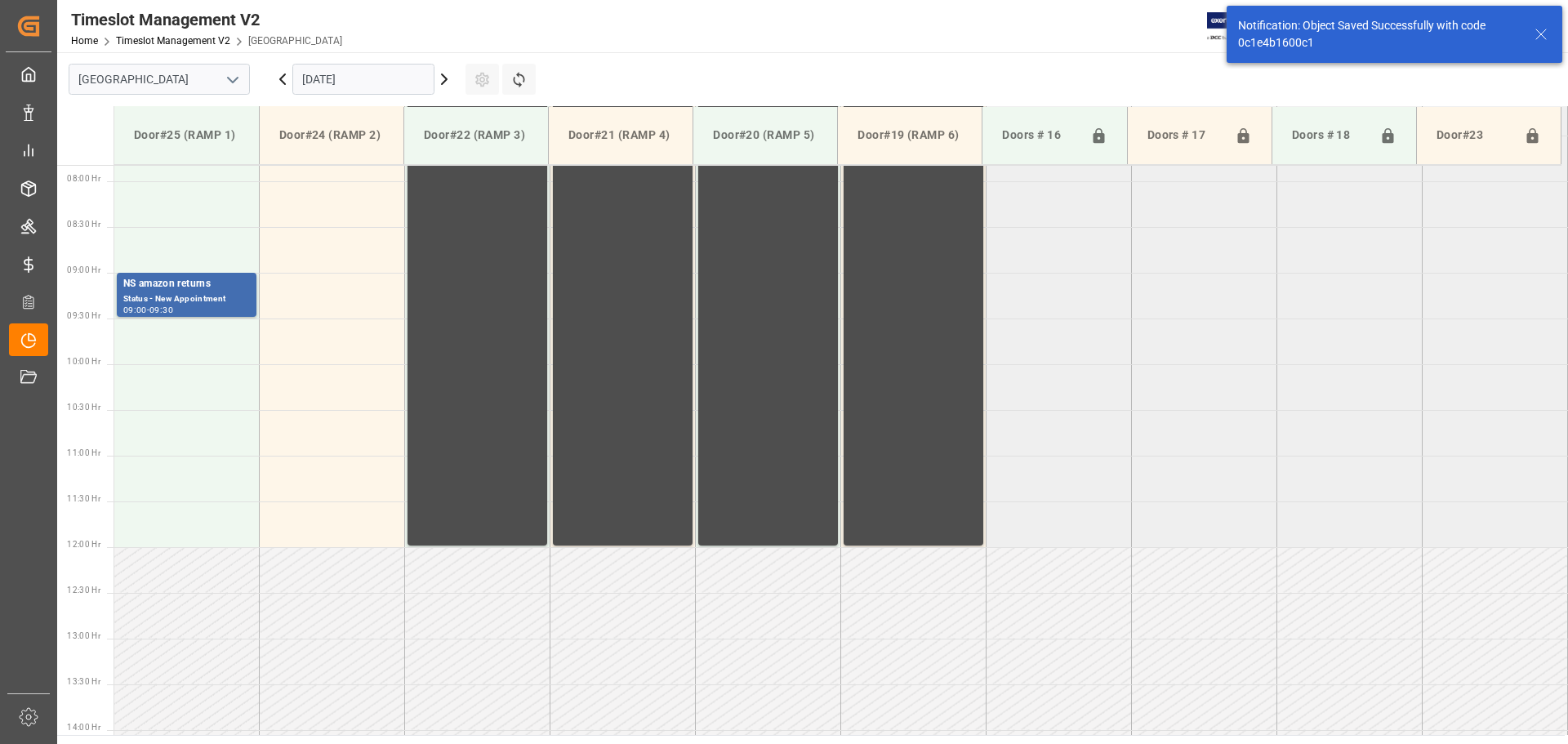
scroll to position [722, 0]
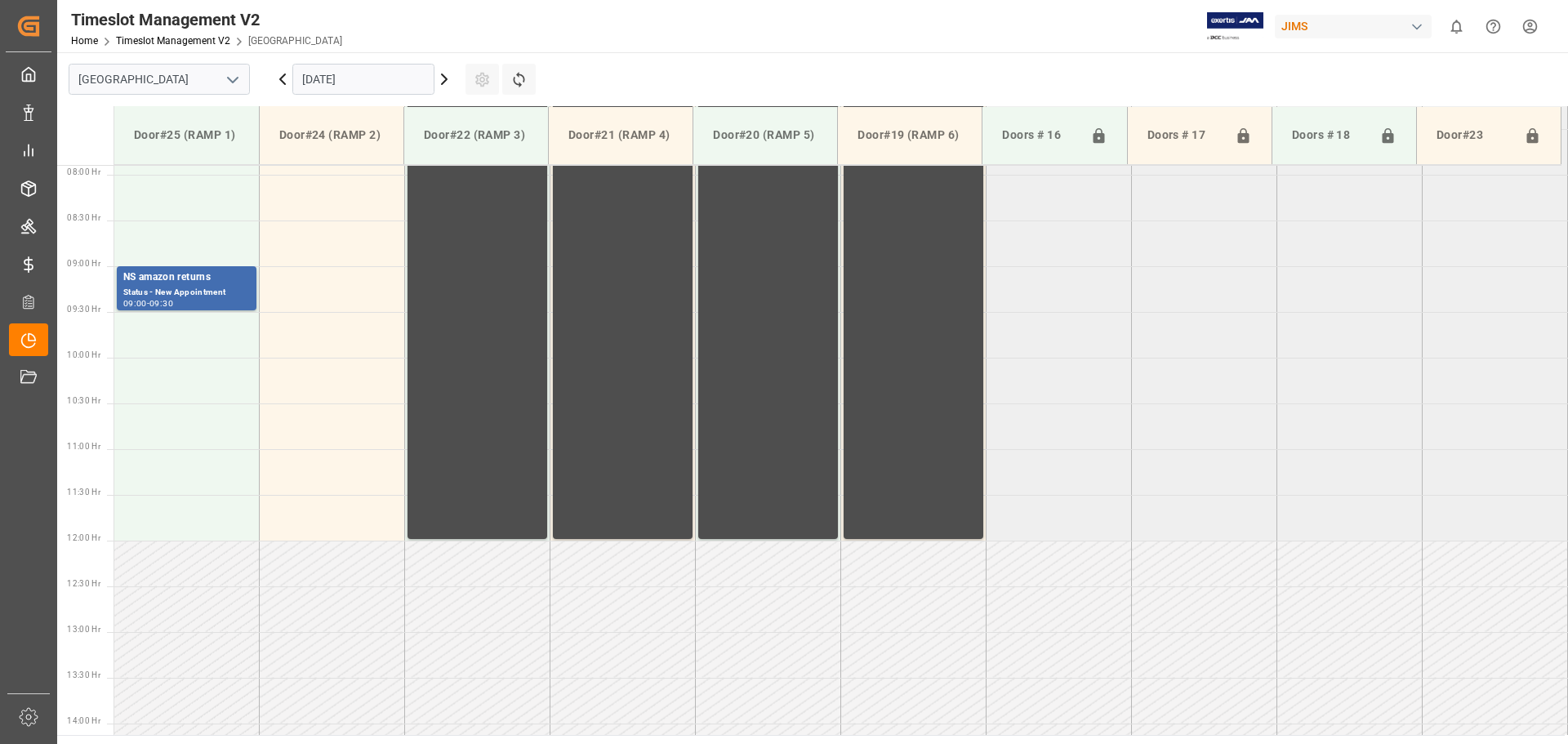
click at [442, 74] on icon at bounding box center [444, 79] width 19 height 19
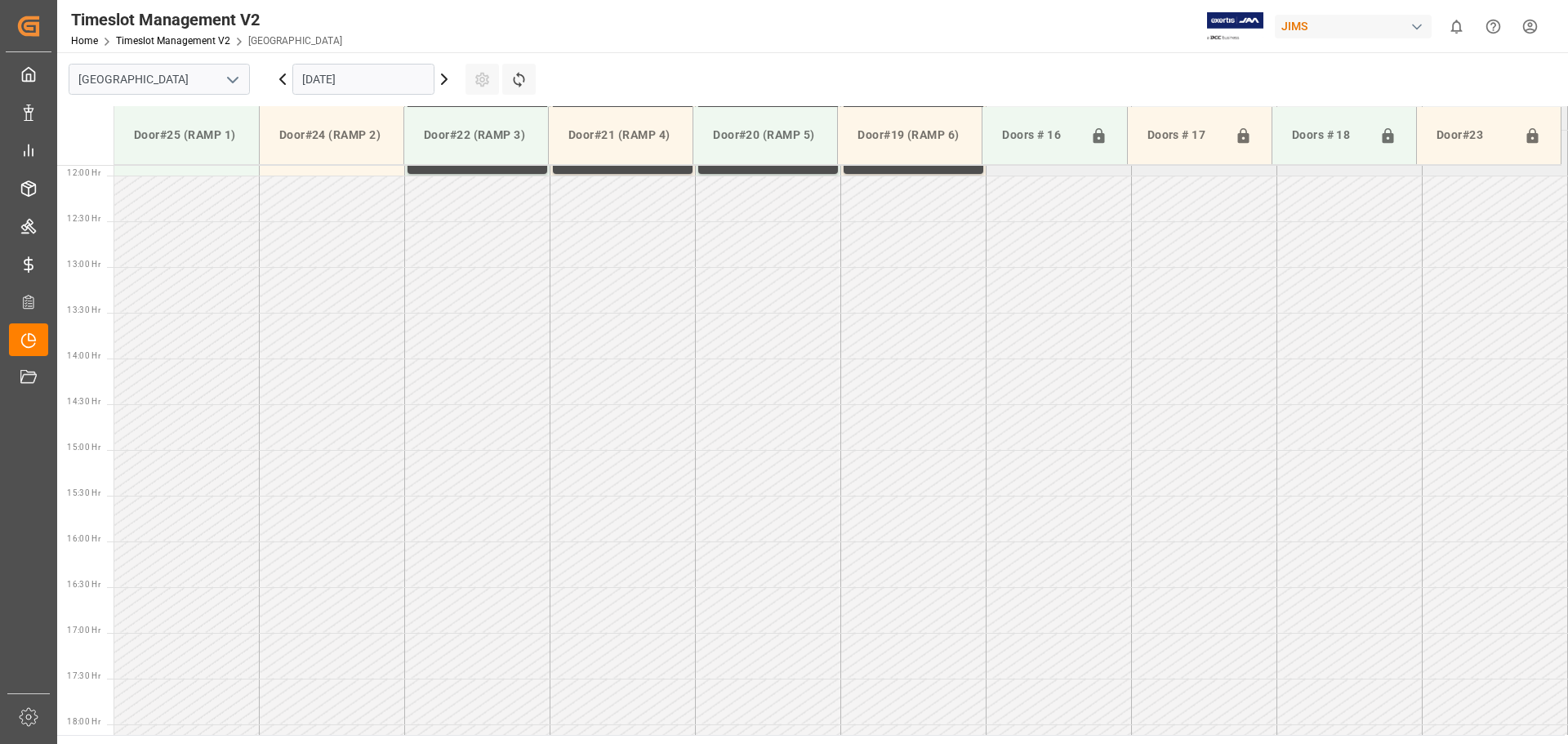
scroll to position [1088, 0]
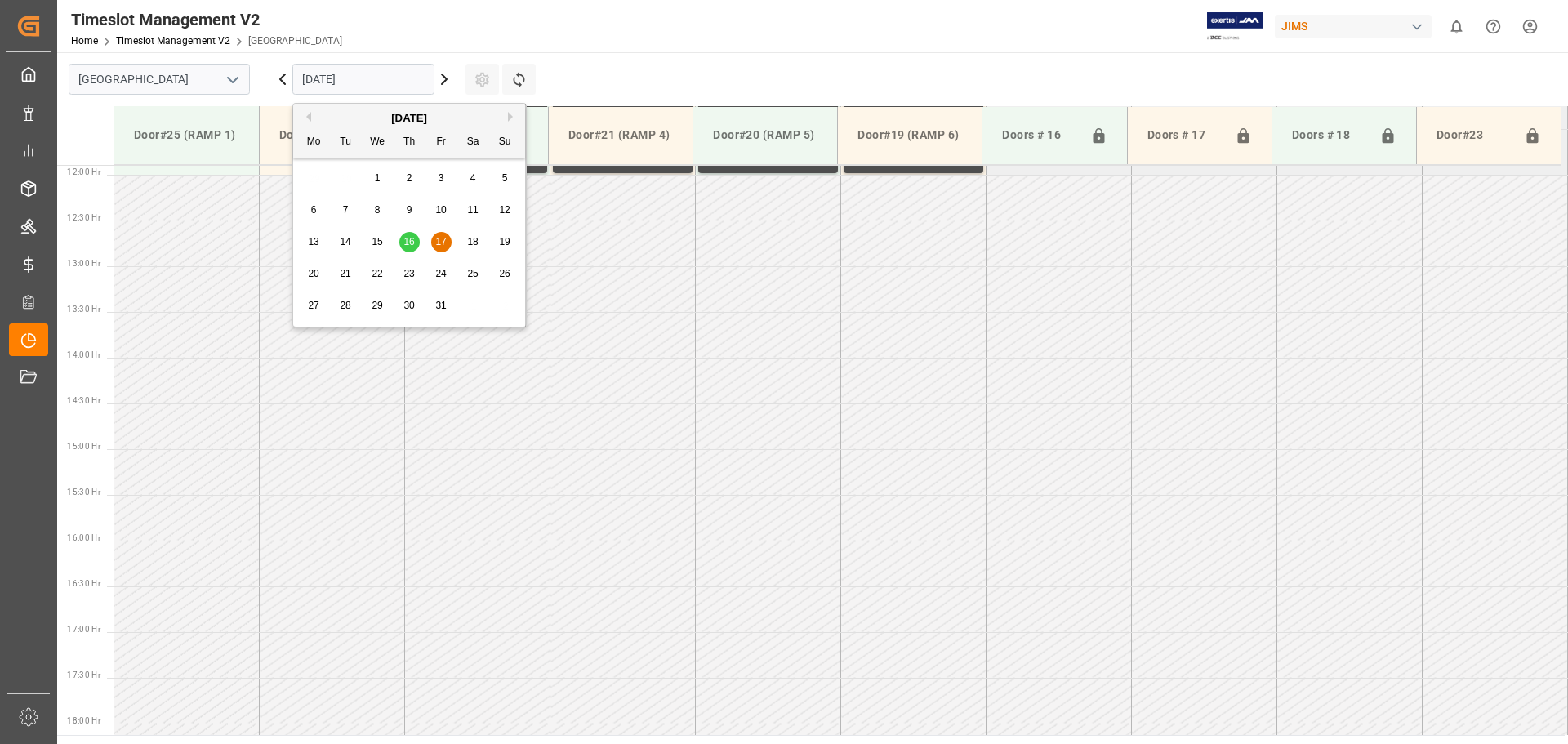
click at [412, 86] on input "17.10.2025" at bounding box center [363, 79] width 142 height 31
click at [310, 108] on div "October 2025 Mo Tu We Th Fr Sa Su" at bounding box center [409, 132] width 232 height 55
click at [312, 118] on div "October 2025" at bounding box center [409, 119] width 232 height 17
click at [312, 113] on div "October 2025" at bounding box center [409, 119] width 232 height 17
click at [717, 303] on td at bounding box center [768, 290] width 145 height 46
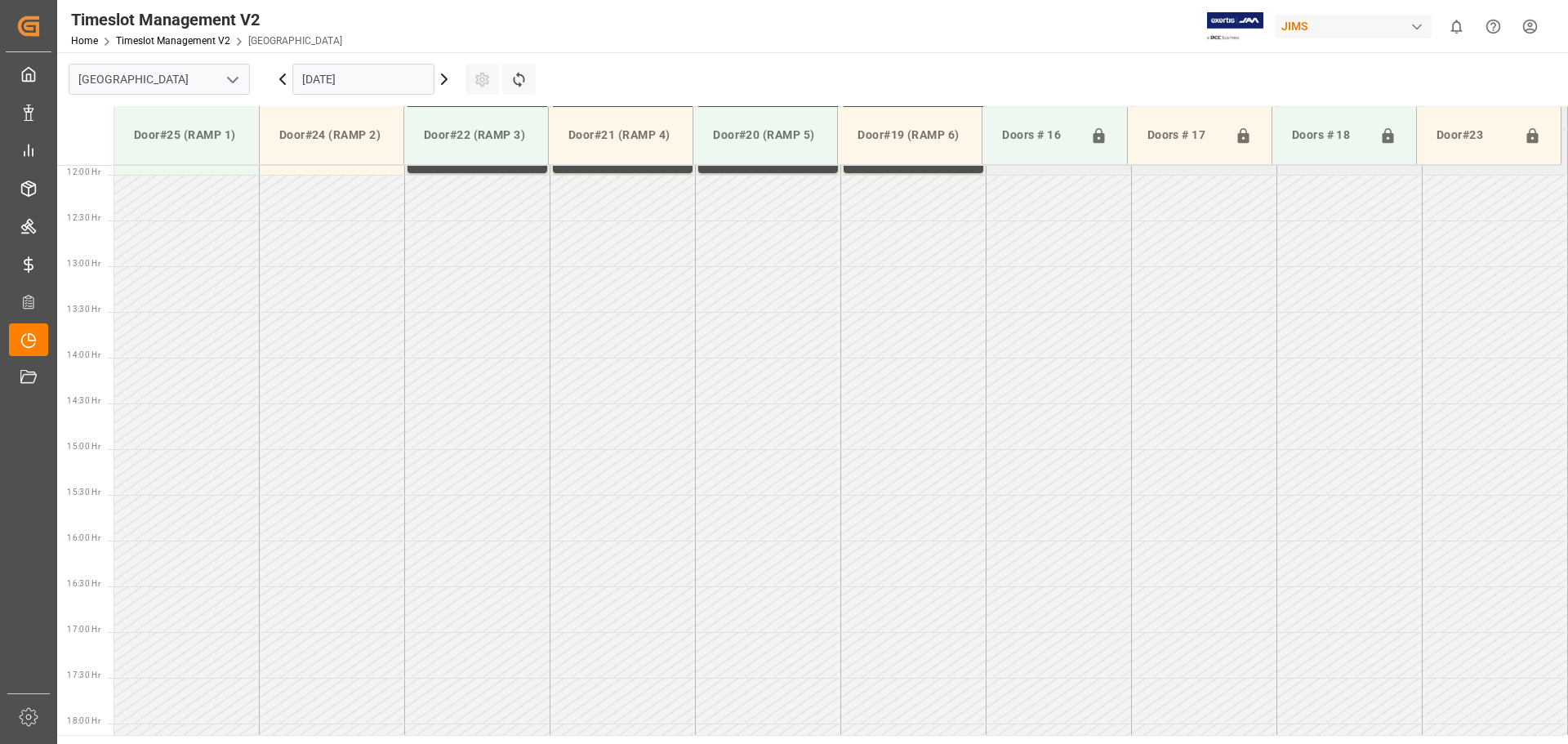
click at [282, 80] on icon at bounding box center [282, 79] width 19 height 19
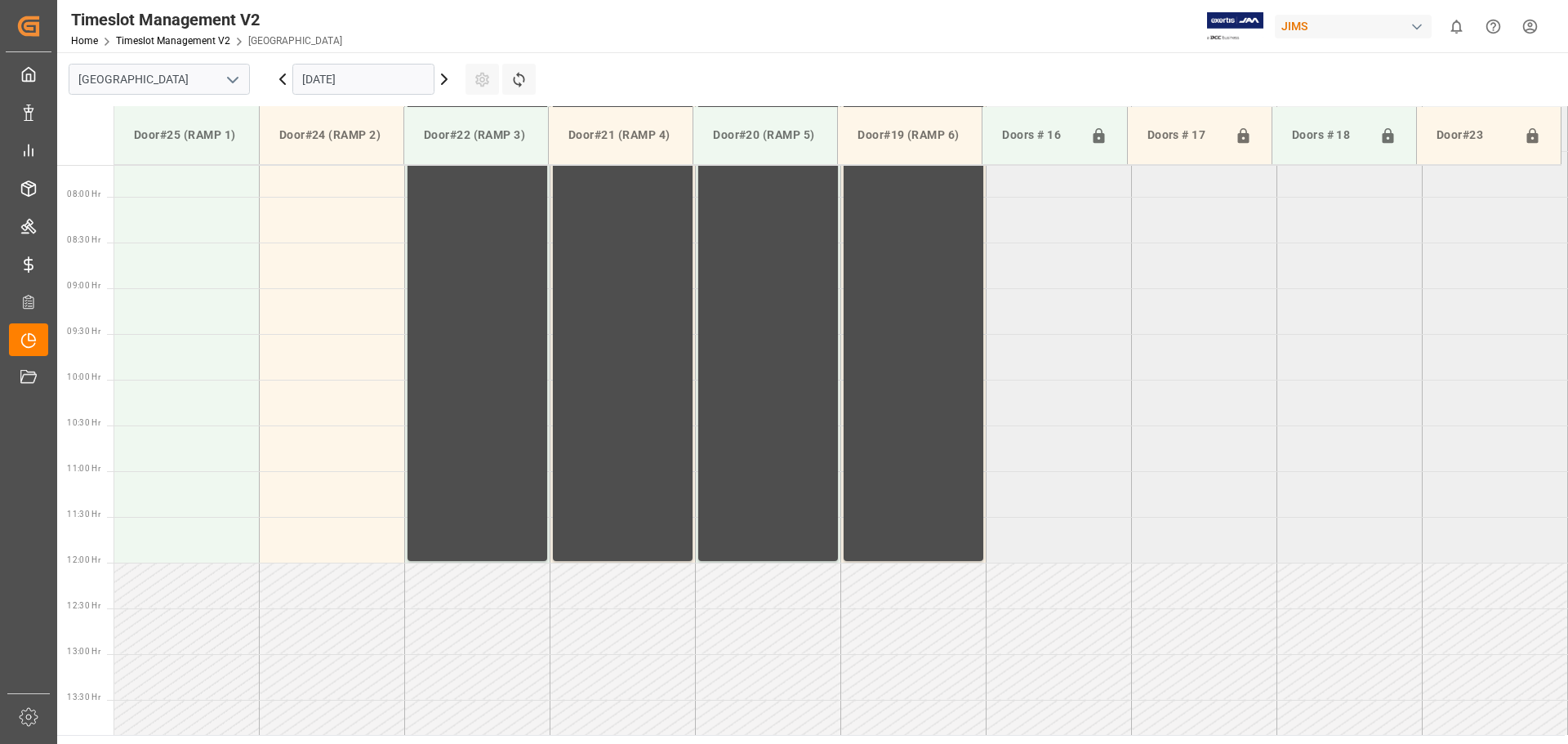
scroll to position [933, 0]
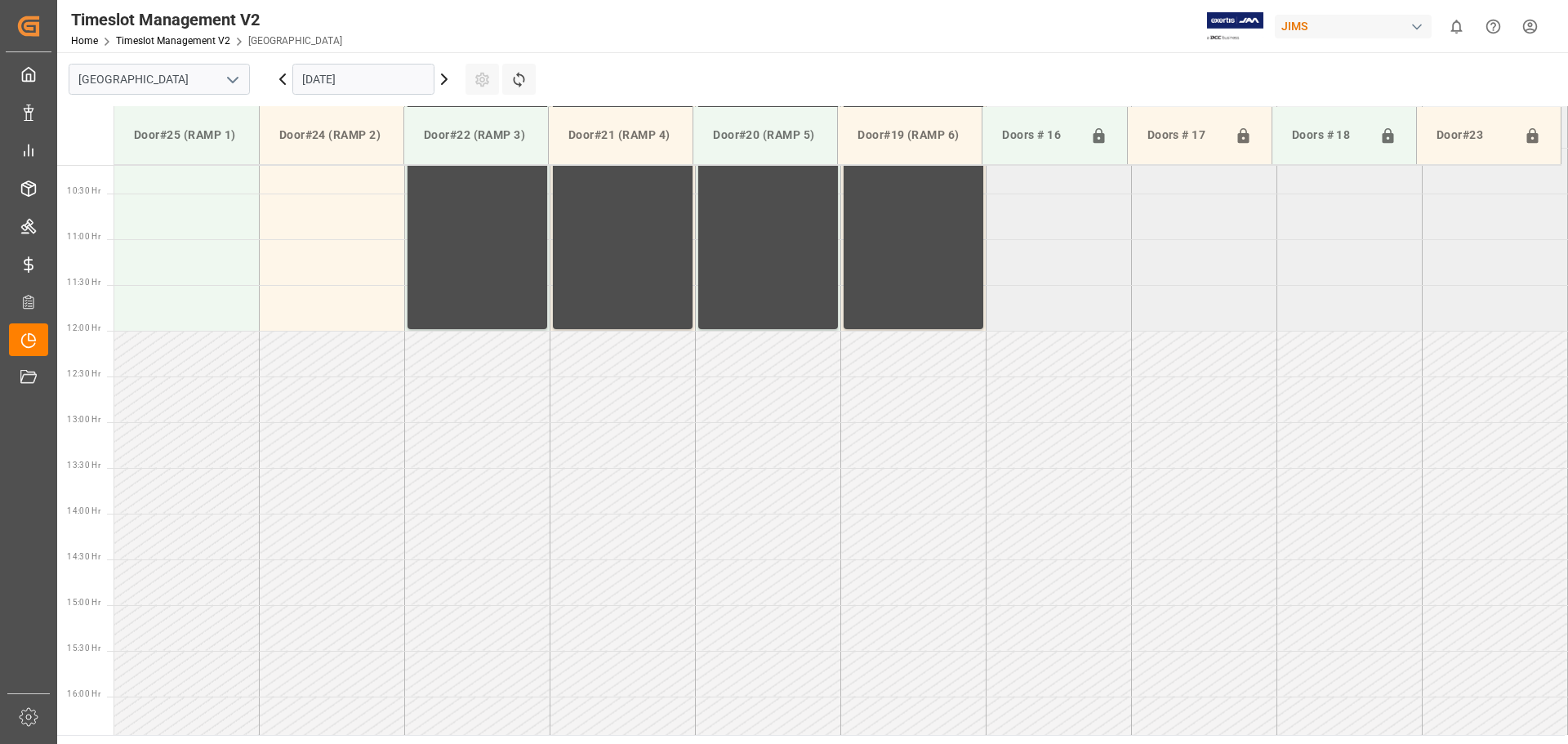
click at [282, 80] on icon at bounding box center [282, 79] width 19 height 19
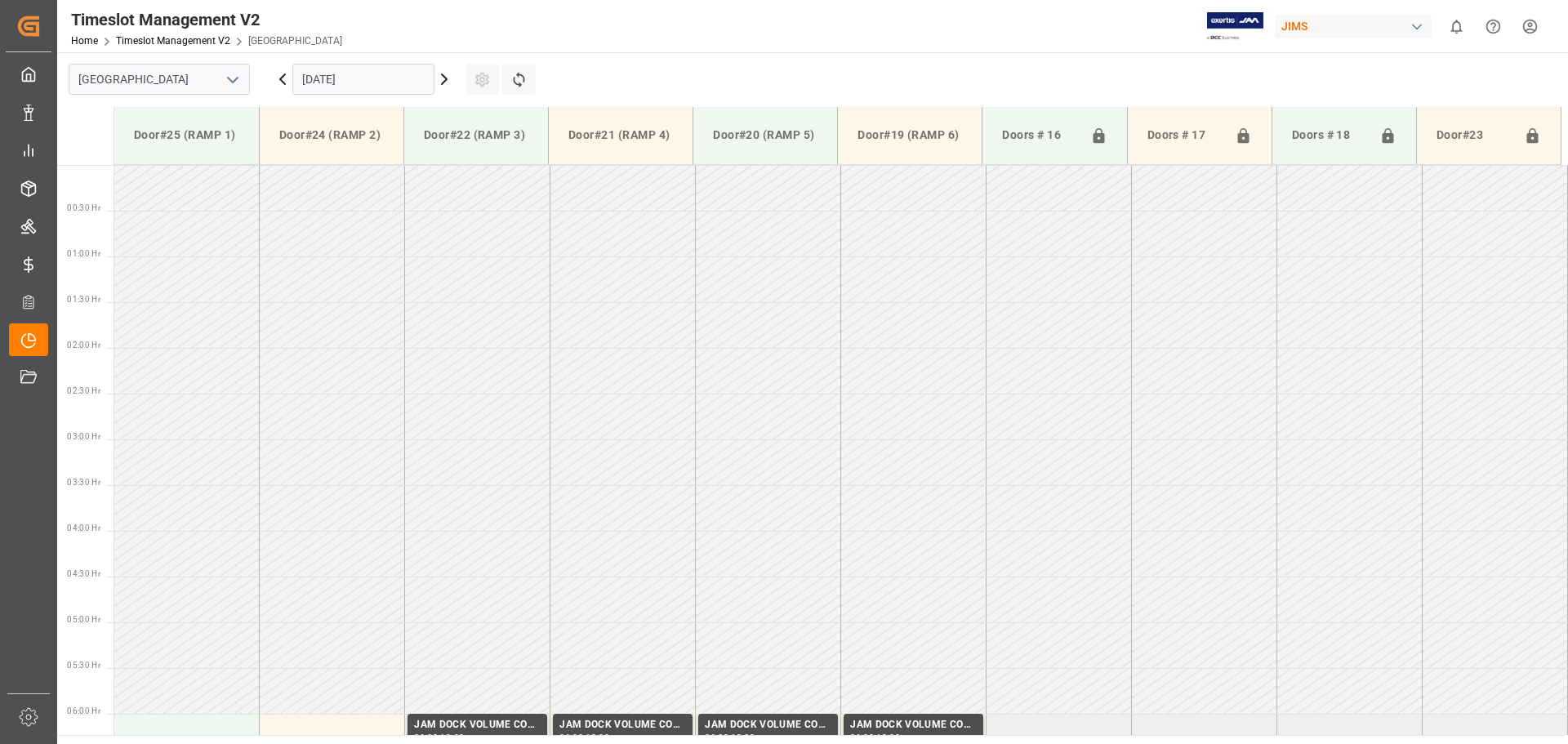
scroll to position [303, 0]
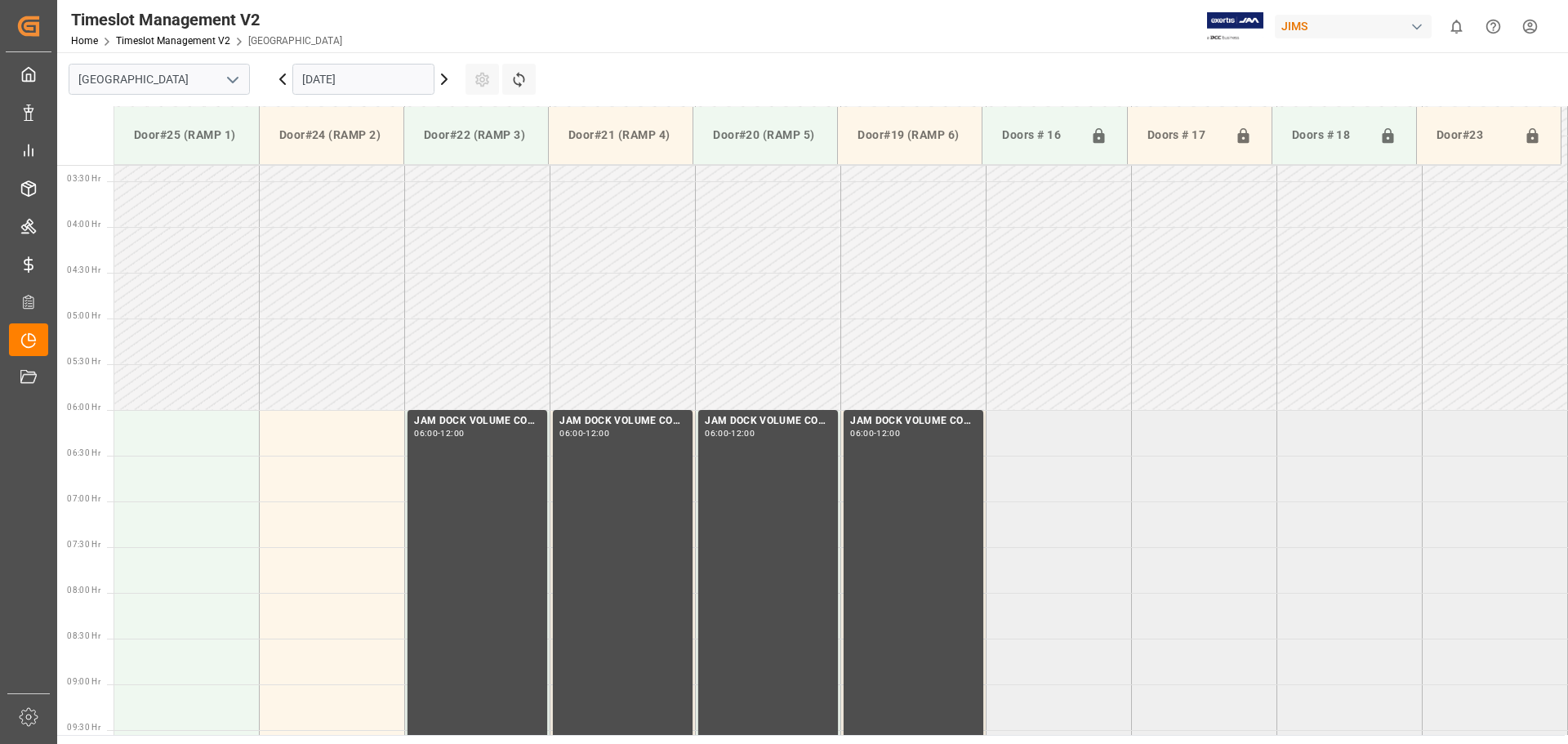
click at [282, 80] on icon at bounding box center [282, 79] width 19 height 19
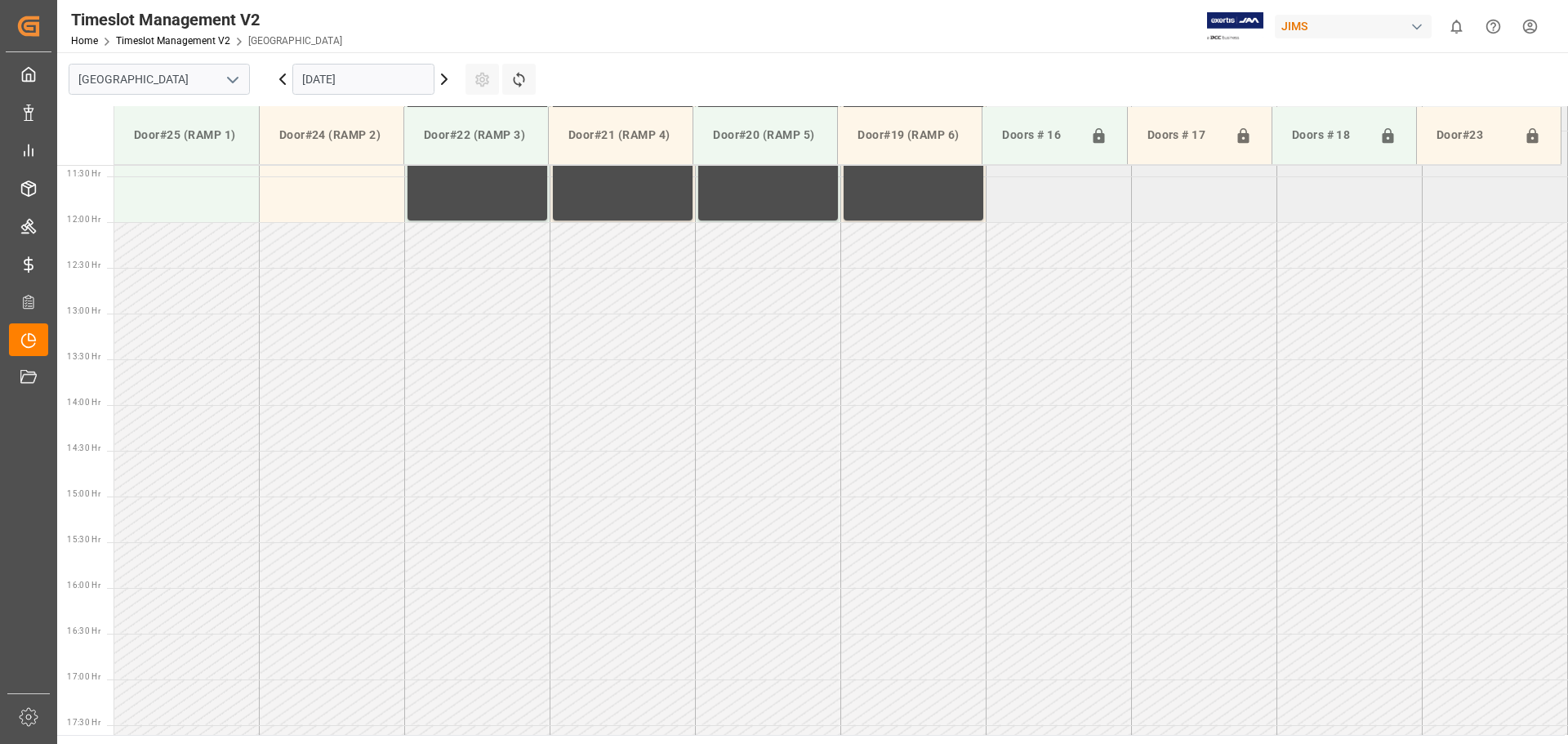
click at [370, 79] on input "13.10.2025" at bounding box center [363, 79] width 142 height 31
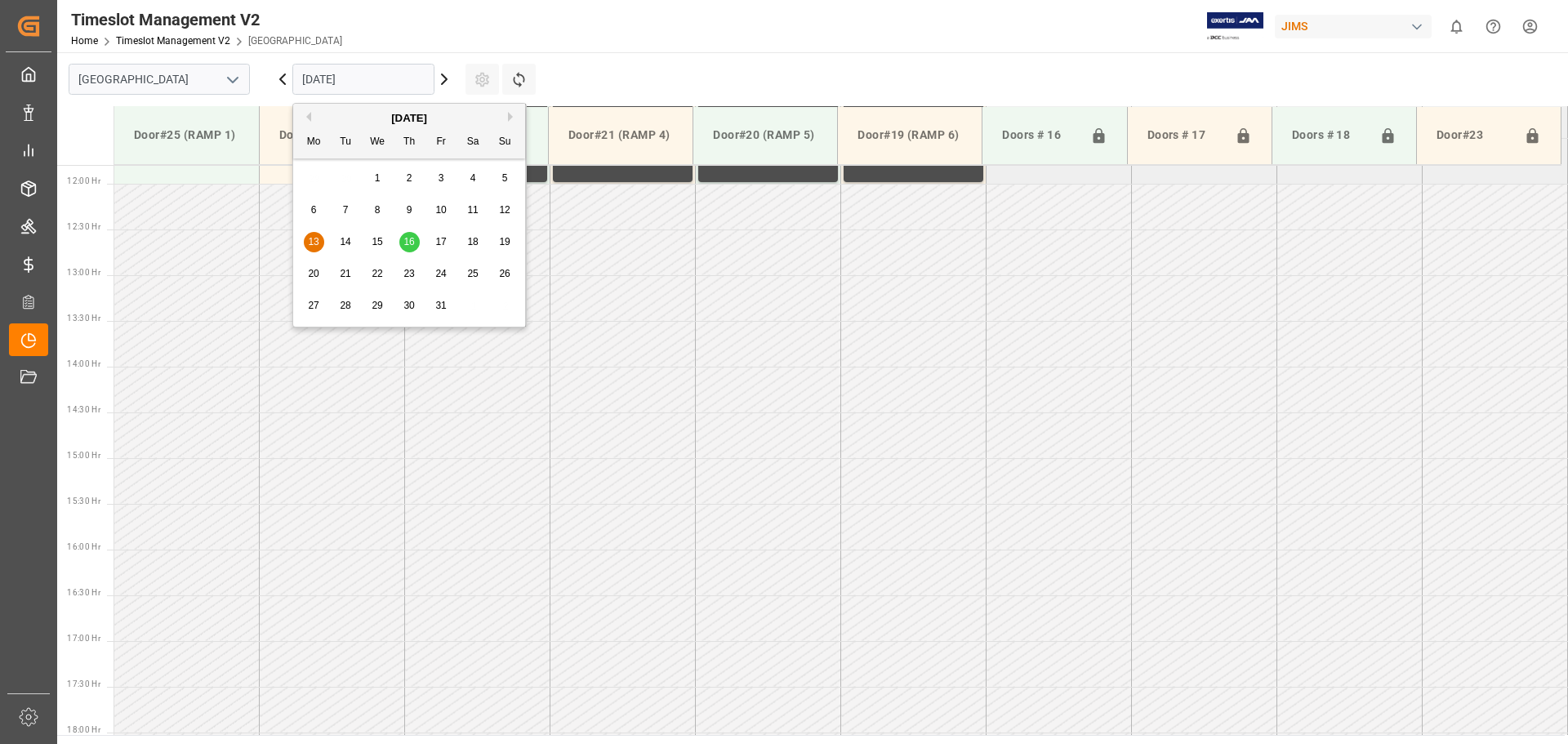
scroll to position [1088, 0]
click at [311, 114] on div "Previous Month Next Month October 2025 Mo Tu We Th Fr Sa Su 29 30 1 2 3 4 5 6 7…" at bounding box center [409, 215] width 234 height 224
click at [378, 177] on span "1" at bounding box center [378, 177] width 6 height 11
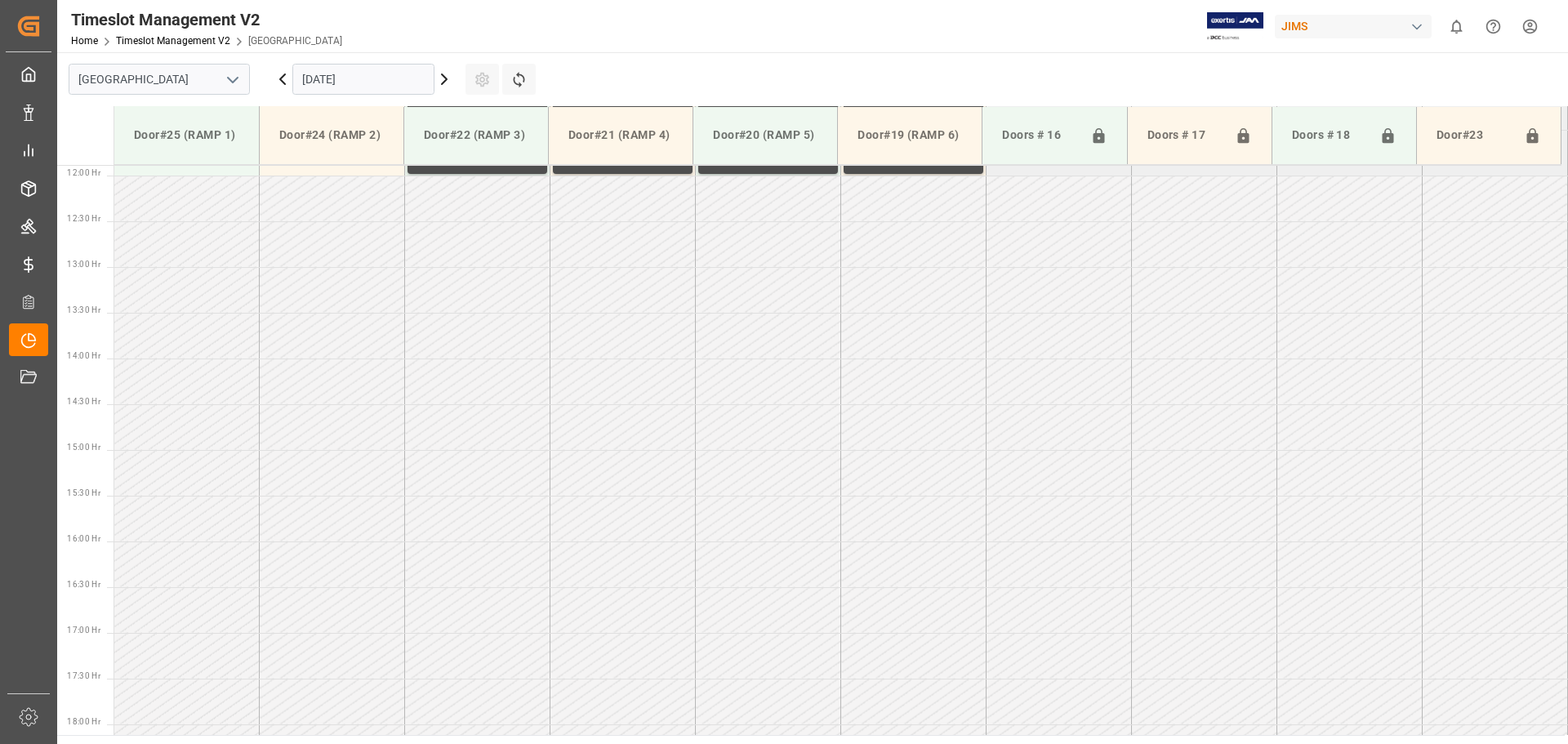
click at [335, 78] on input "01.10.2025" at bounding box center [363, 79] width 142 height 31
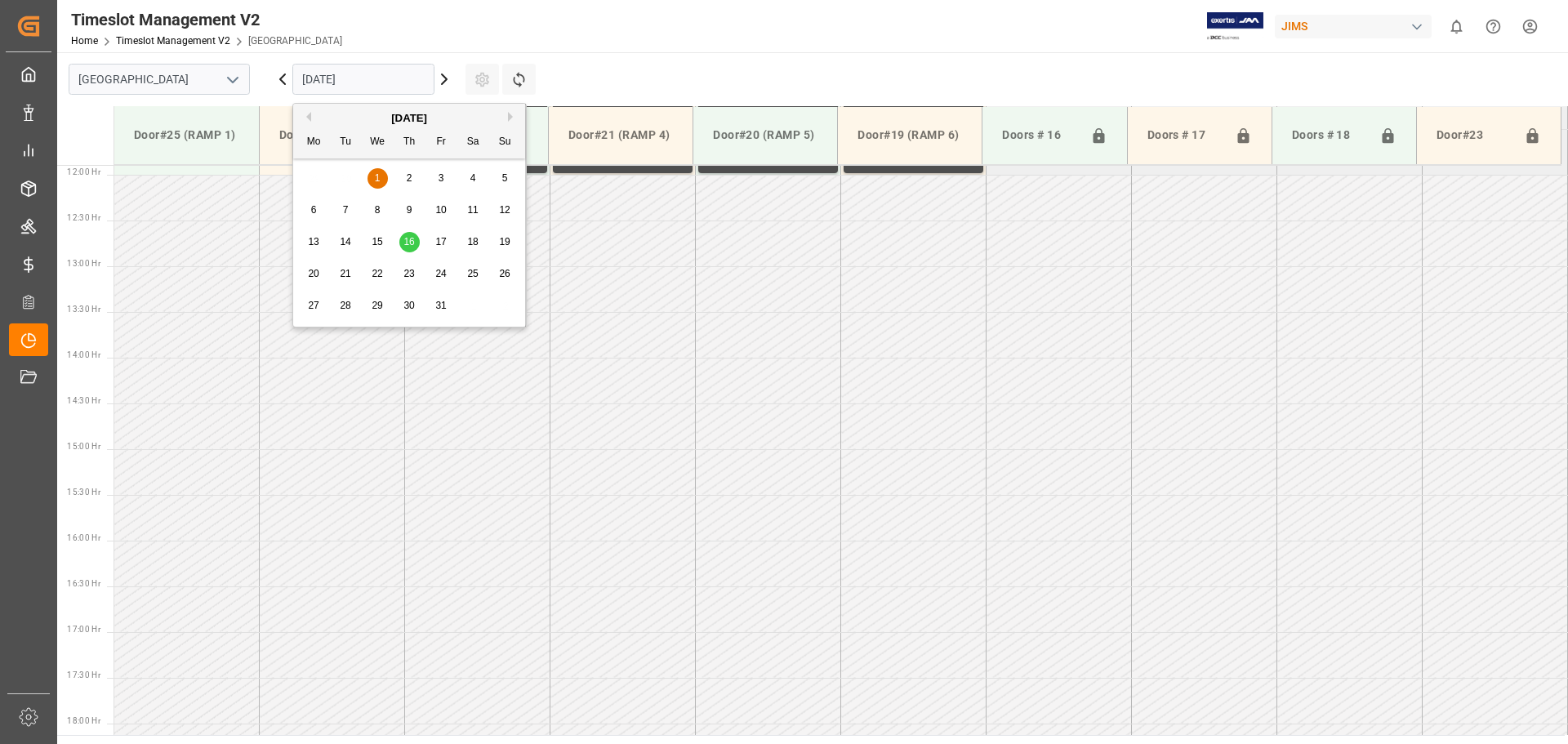
click at [311, 123] on div "October 2025" at bounding box center [409, 119] width 232 height 17
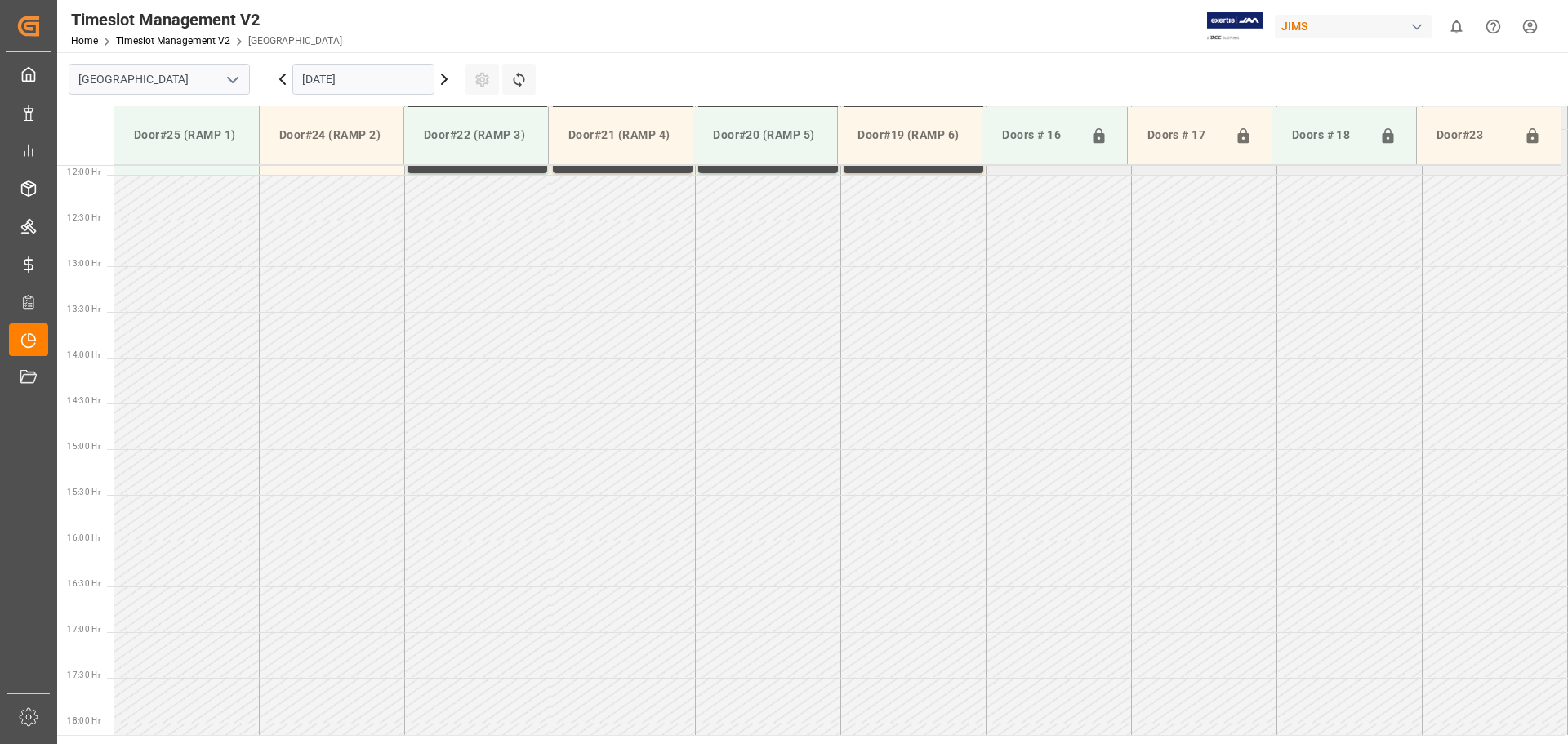
click at [769, 370] on td at bounding box center [768, 381] width 145 height 46
click at [443, 83] on icon at bounding box center [444, 79] width 5 height 10
click at [412, 80] on input "12.09.2025" at bounding box center [363, 79] width 142 height 31
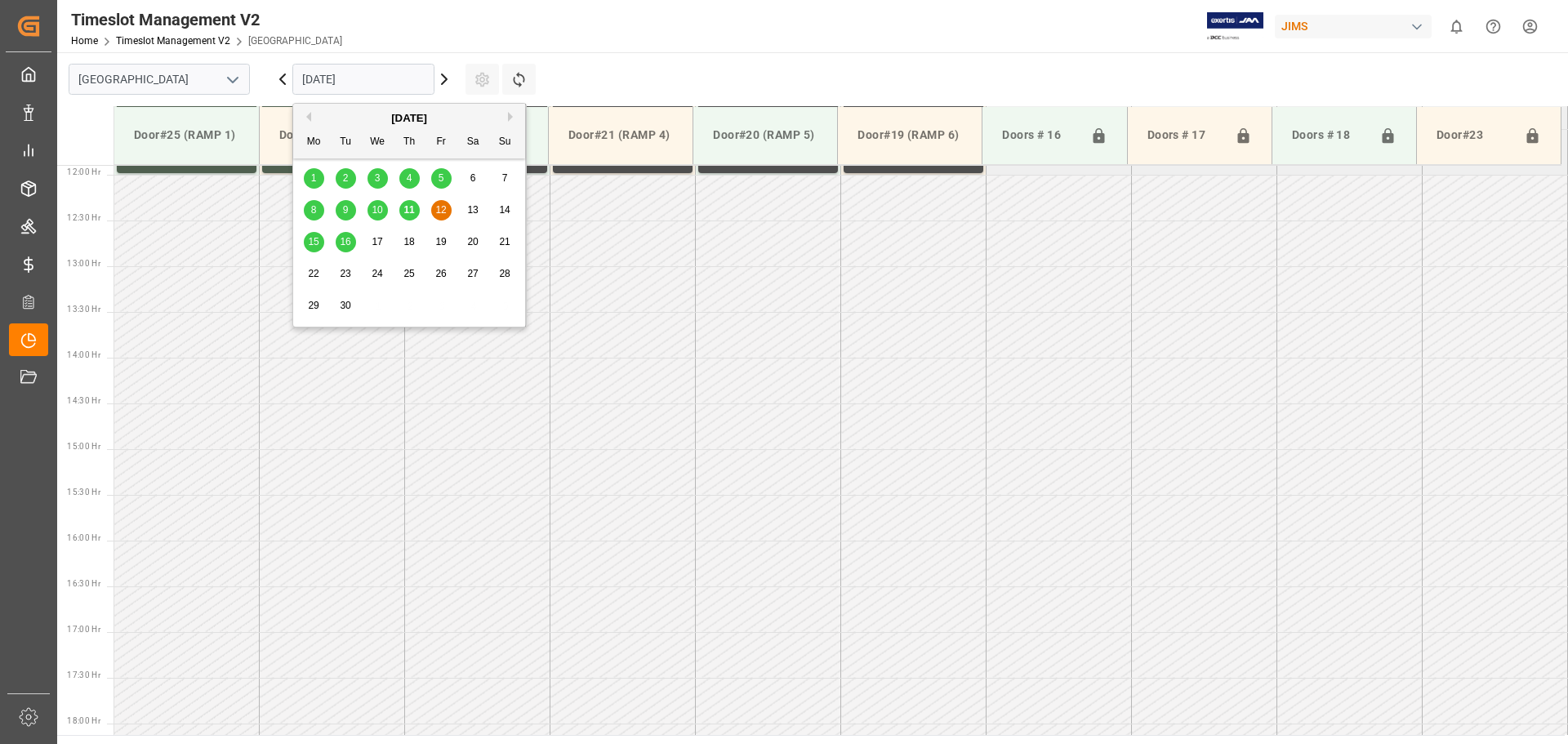
click at [317, 275] on span "22" at bounding box center [313, 273] width 11 height 11
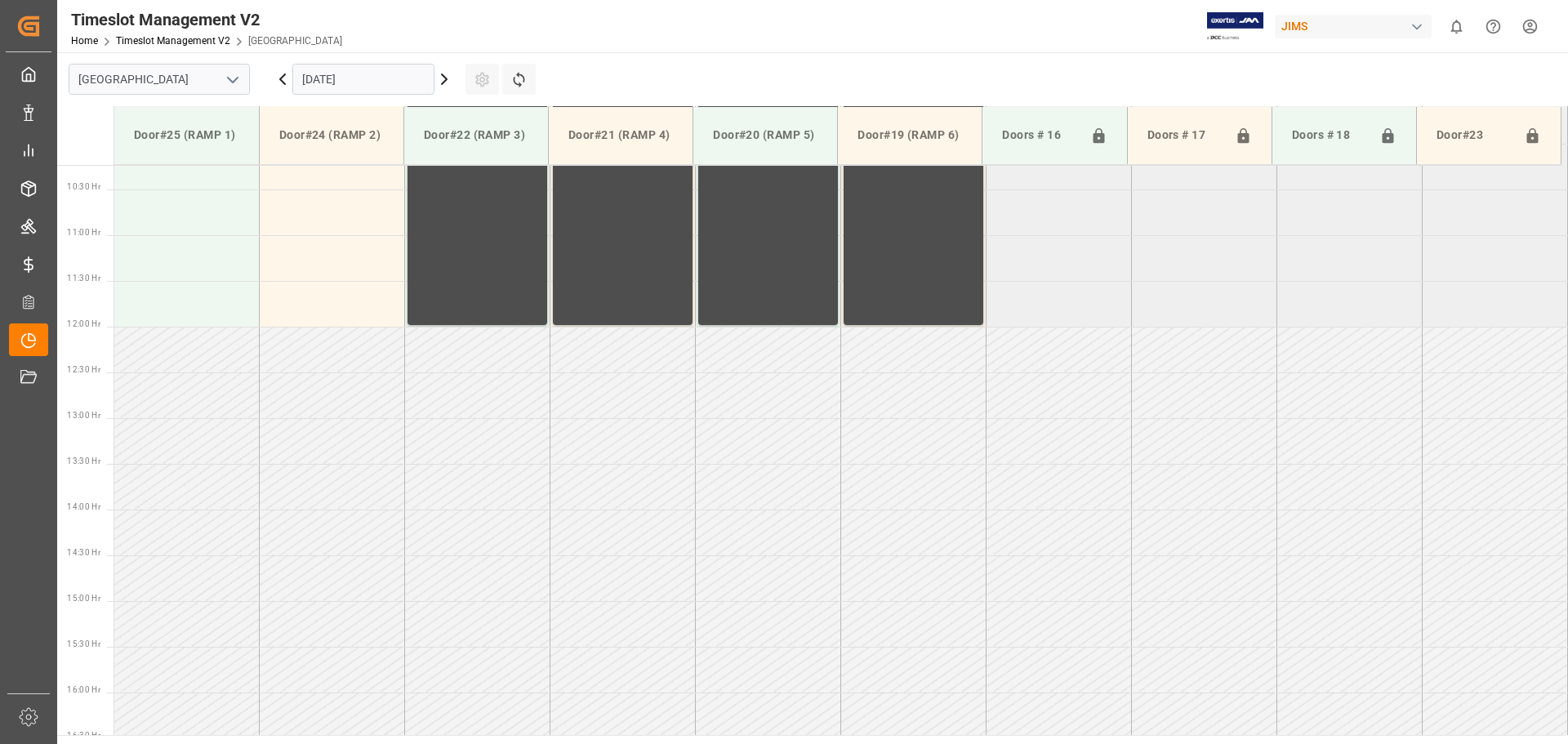
scroll to position [680, 0]
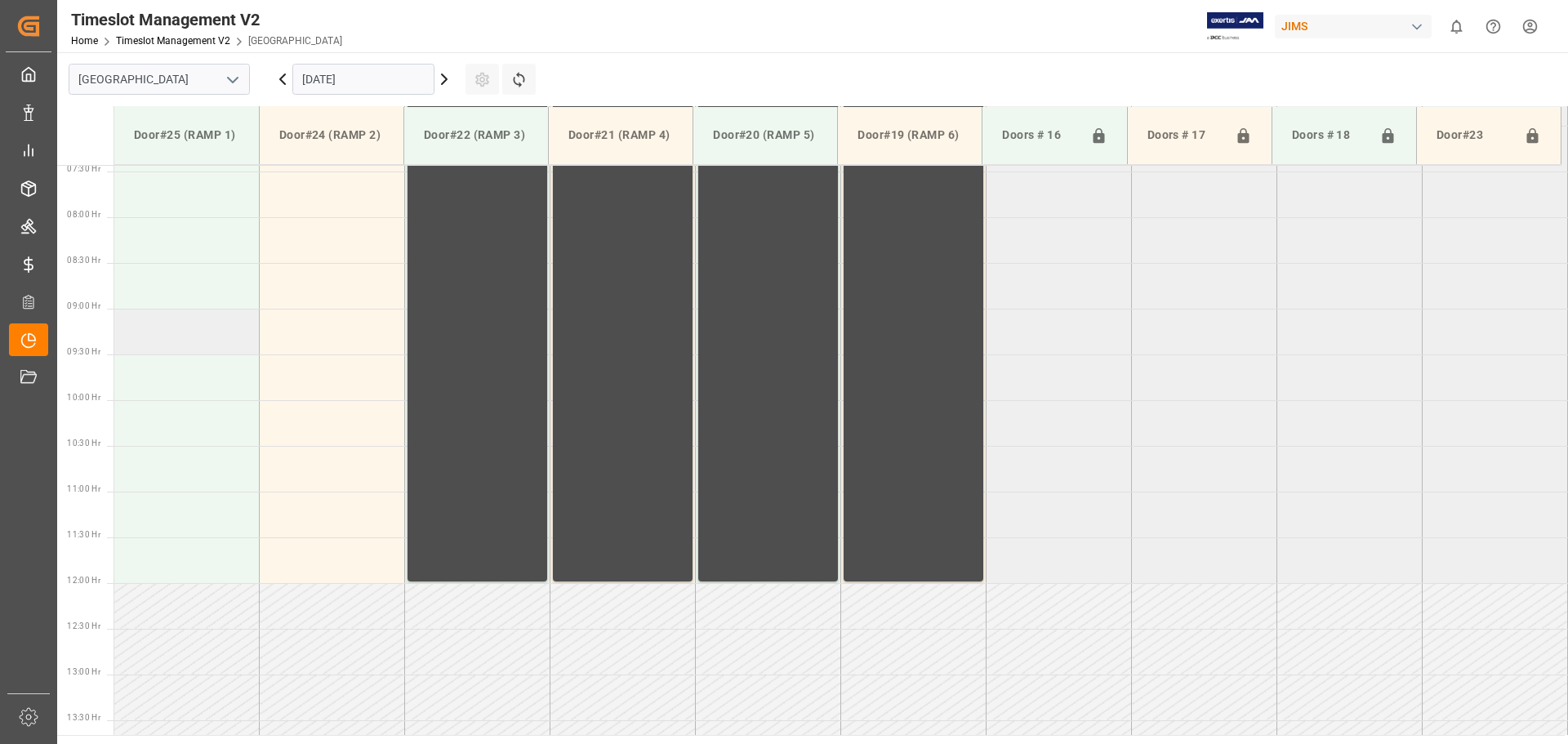
click at [187, 337] on td at bounding box center [187, 332] width 145 height 46
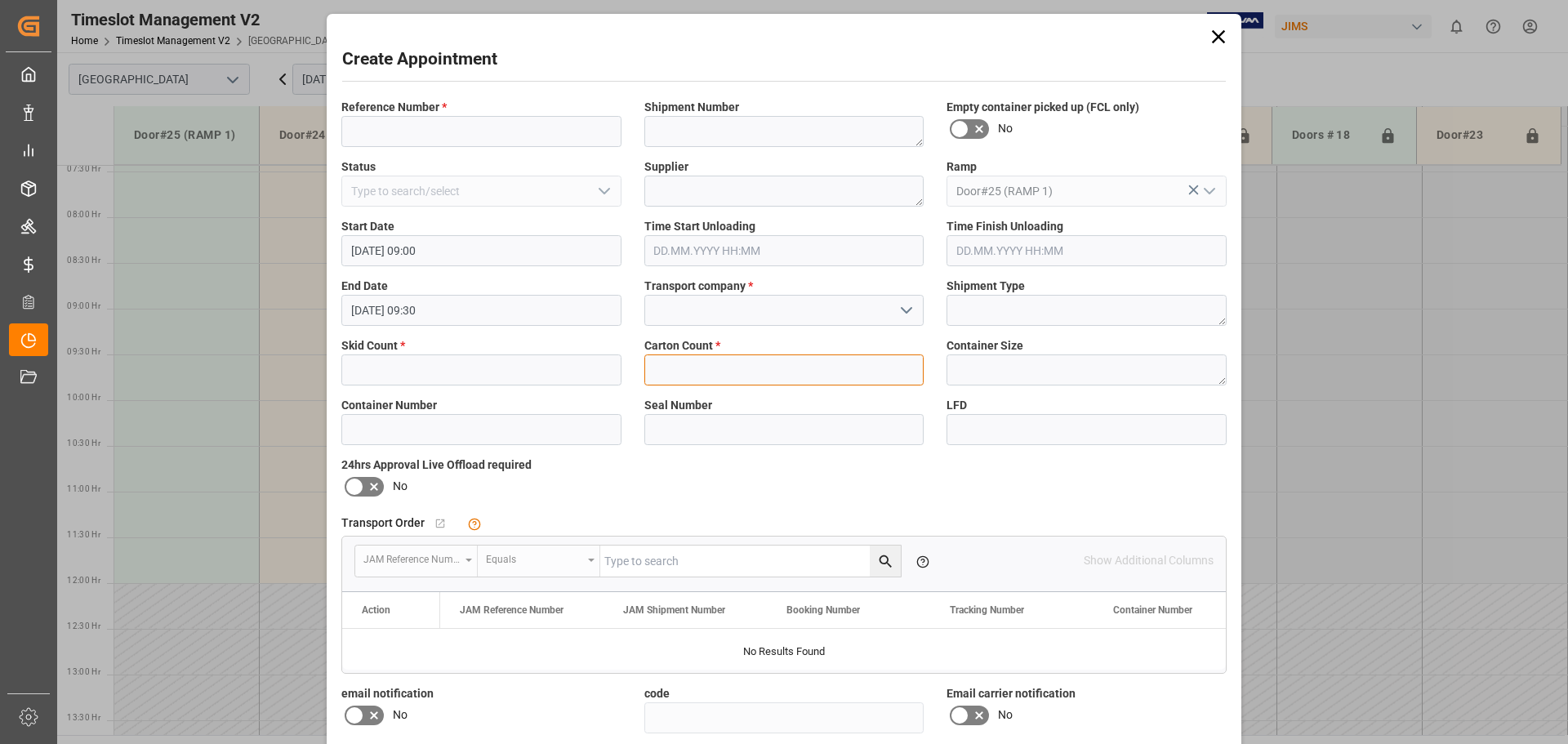
click at [826, 365] on input "text" at bounding box center [784, 371] width 280 height 31
type input "5"
click at [466, 377] on input "text" at bounding box center [481, 371] width 280 height 31
type input "5"
click at [902, 306] on icon "open menu" at bounding box center [905, 310] width 19 height 19
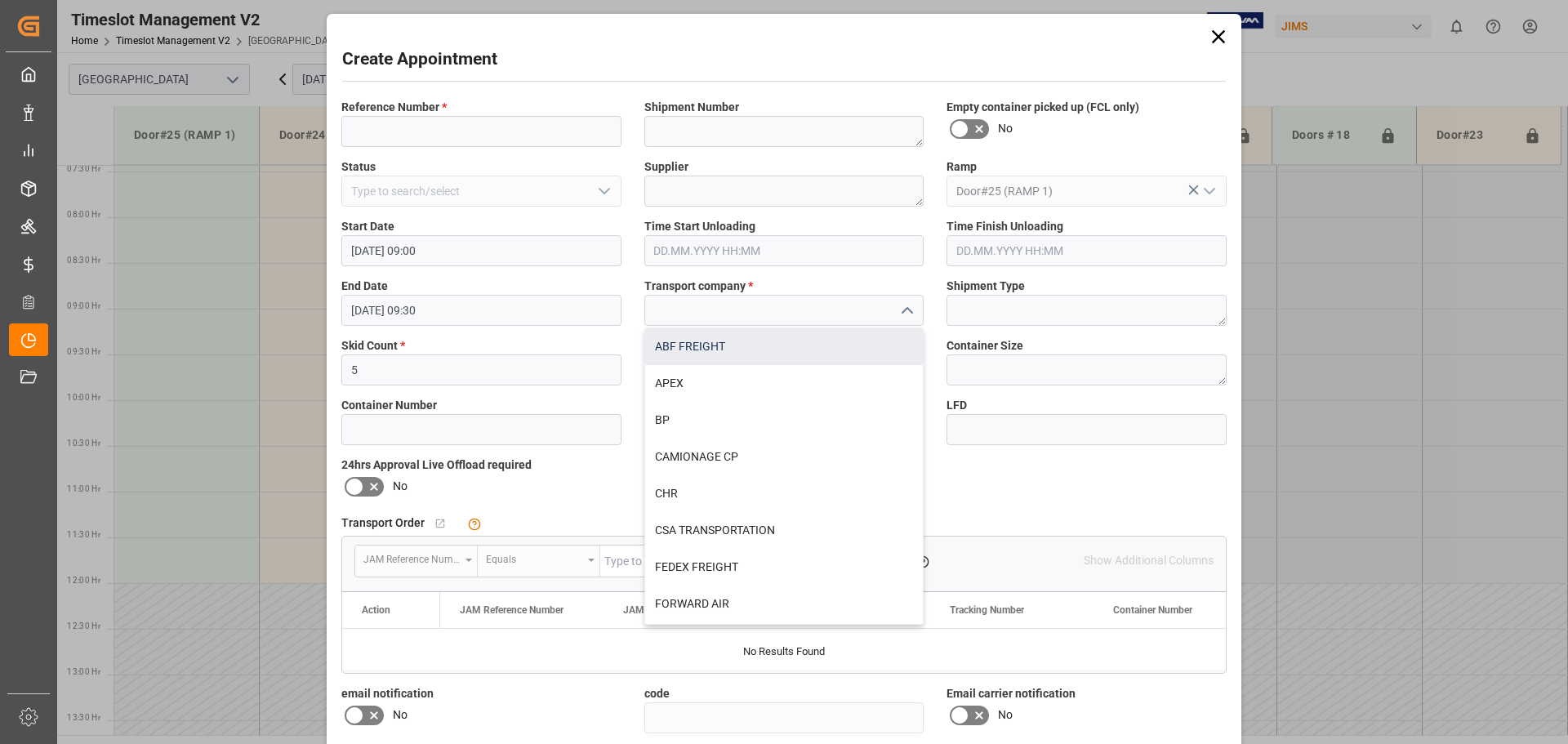
click at [708, 349] on div "ABF FREIGHT" at bounding box center [784, 347] width 278 height 37
type input "ABF FREIGHT"
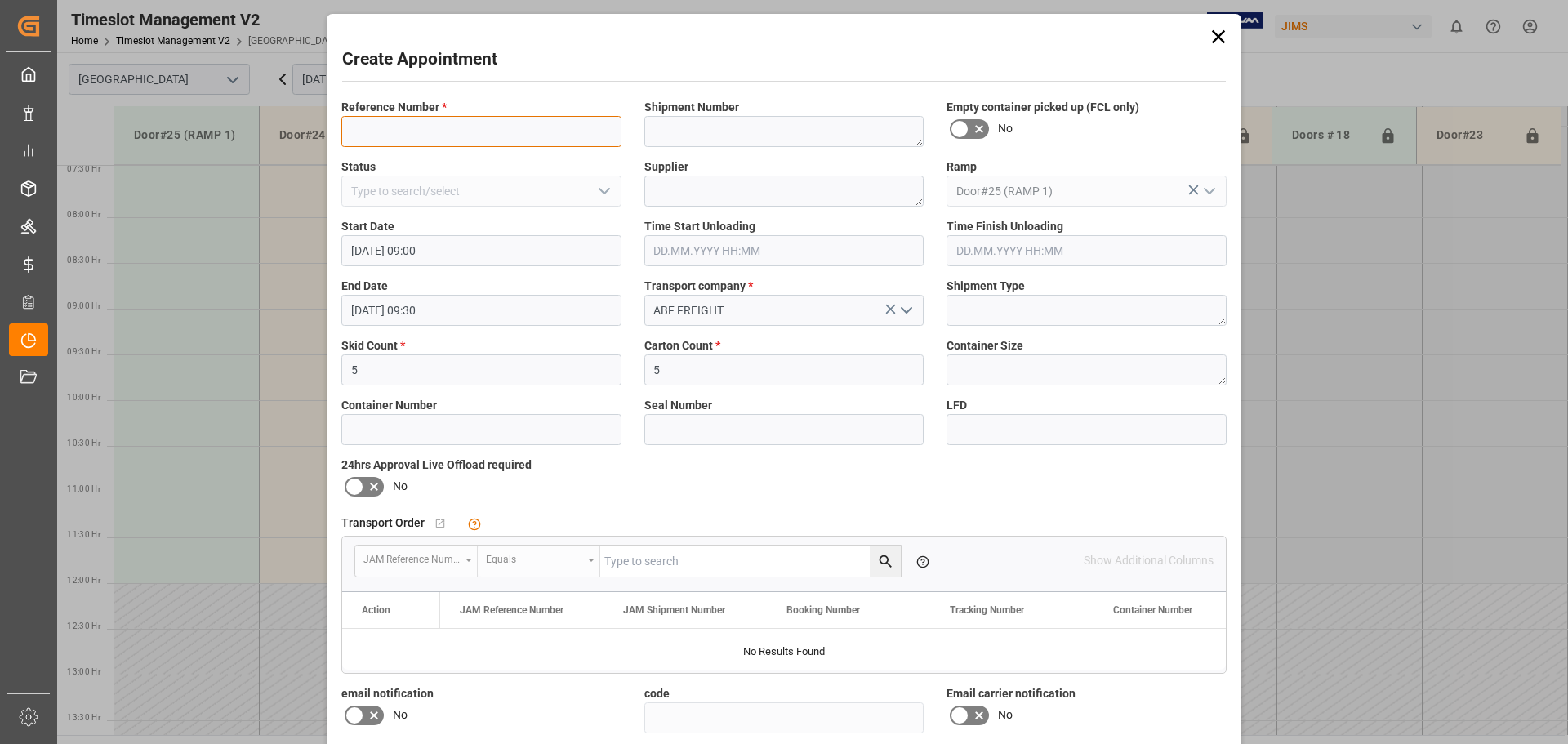
click at [516, 127] on input at bounding box center [481, 132] width 280 height 31
type input "NS AMAZON RETURNS ?"
